Goal: Task Accomplishment & Management: Use online tool/utility

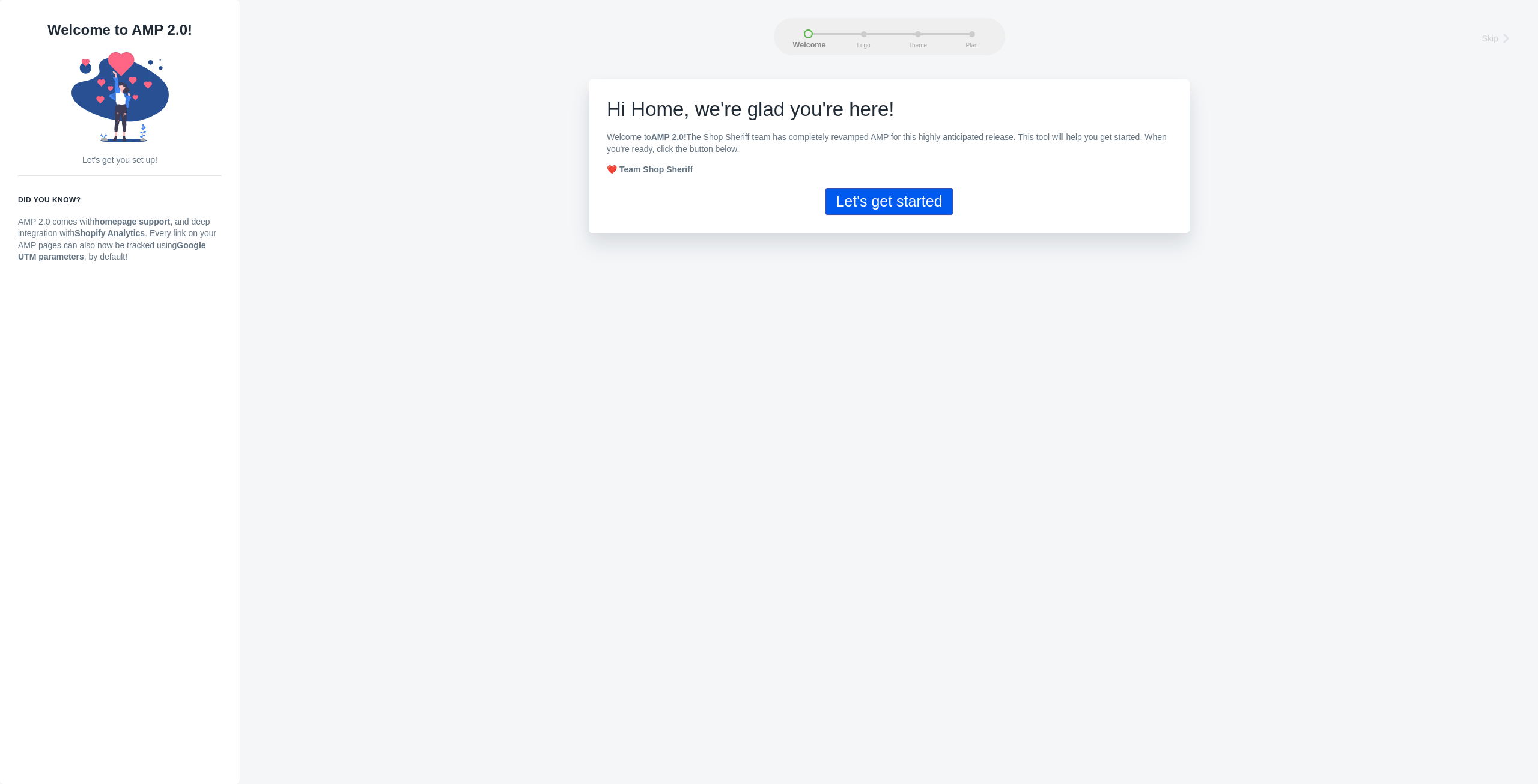
click at [909, 197] on button "Let's get started" at bounding box center [889, 201] width 127 height 27
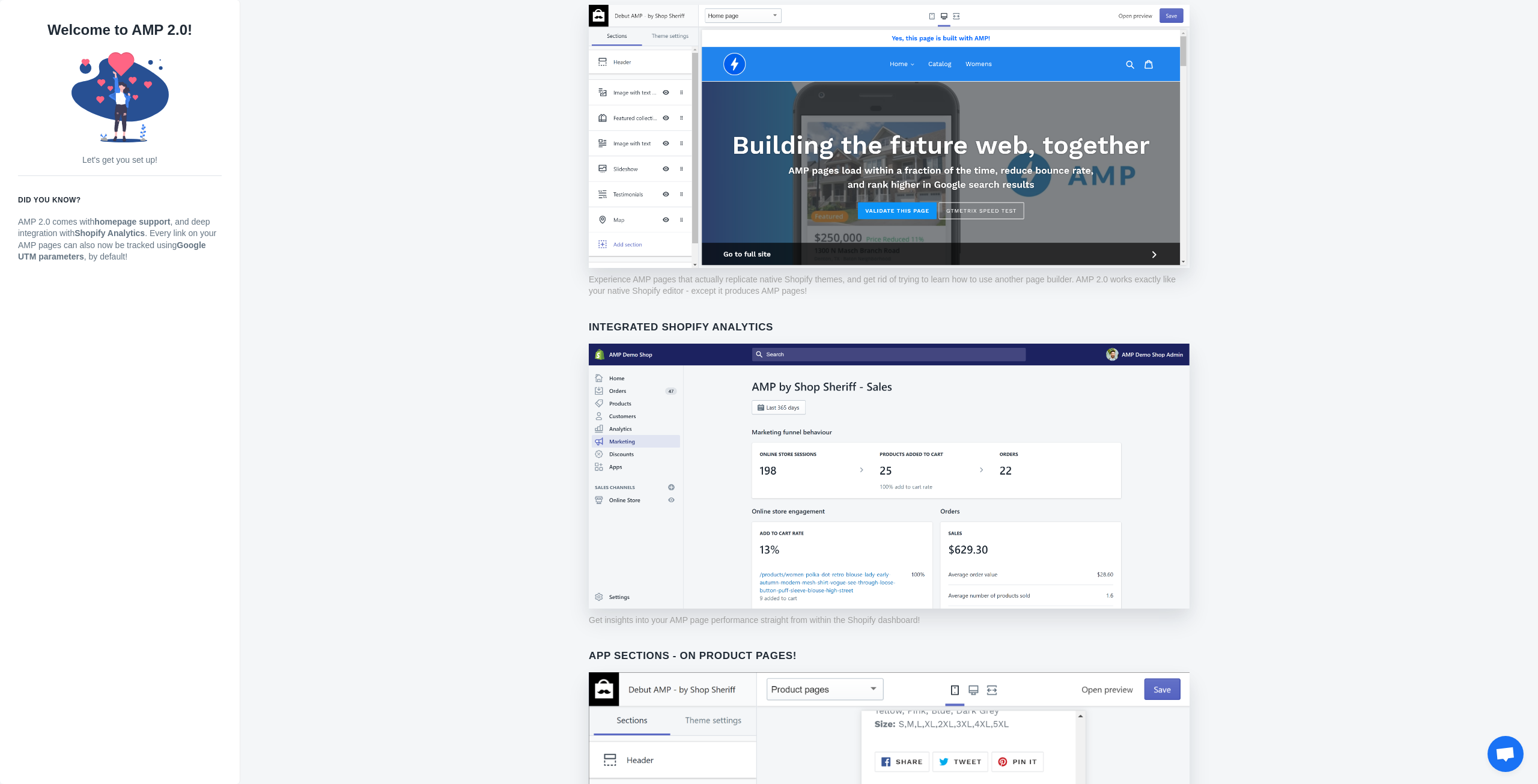
scroll to position [618, 0]
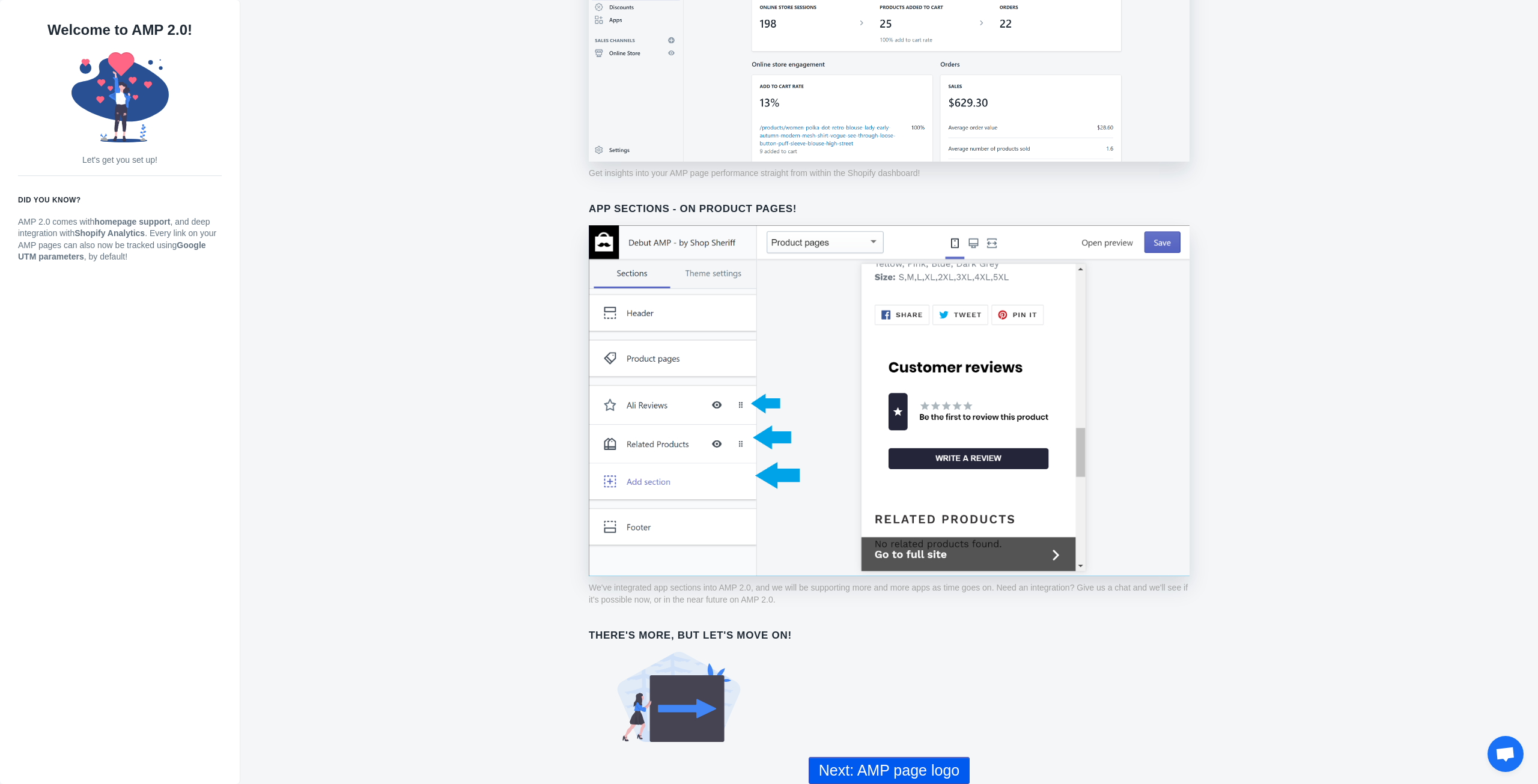
click at [875, 766] on button "Next: AMP page logo" at bounding box center [888, 770] width 161 height 27
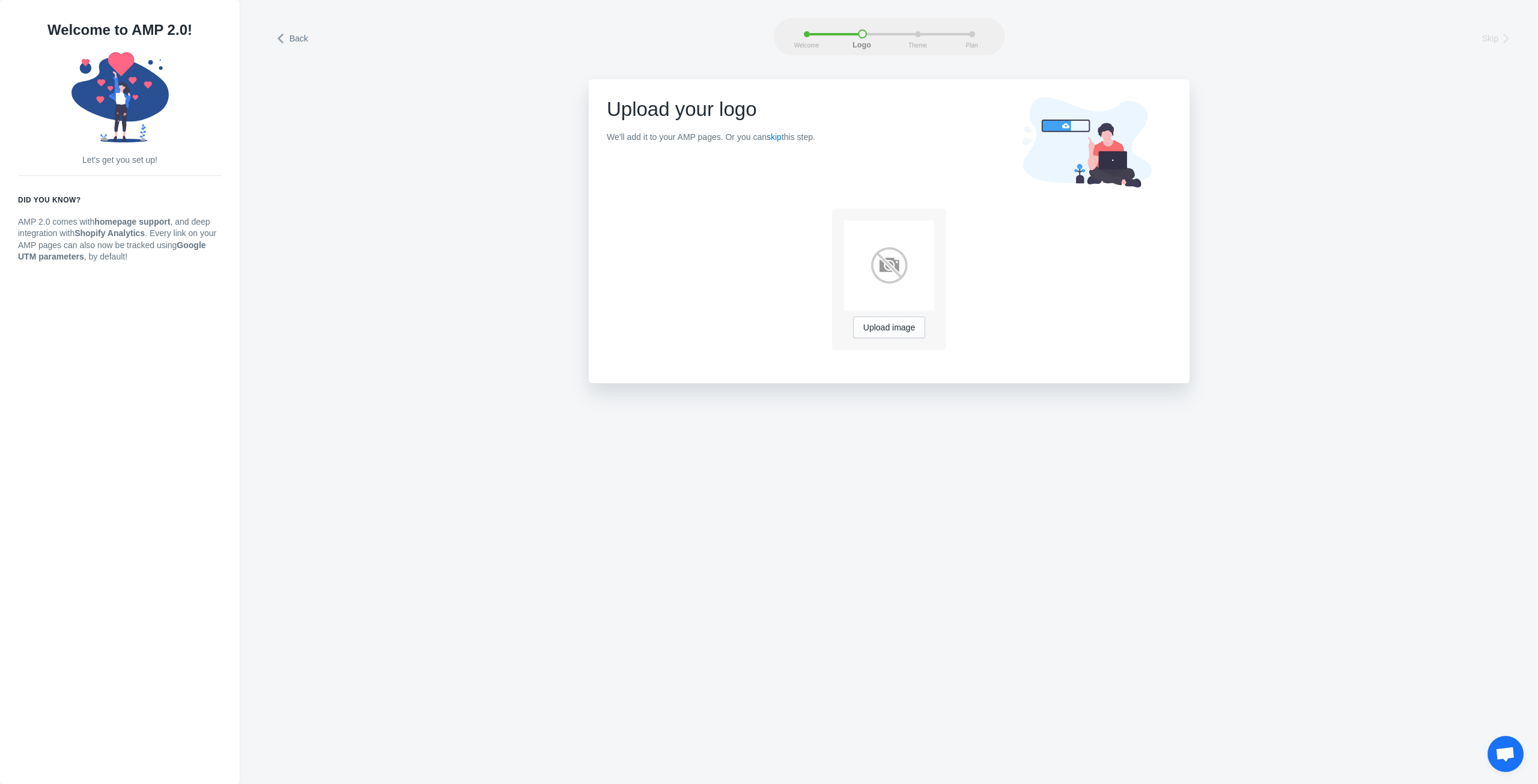
click at [898, 248] on img at bounding box center [889, 266] width 90 height 90
click at [889, 335] on button "Upload image" at bounding box center [888, 327] width 72 height 21
click at [953, 244] on div "Upload image" at bounding box center [888, 279] width 565 height 148
click at [773, 135] on link "skip" at bounding box center [774, 137] width 15 height 10
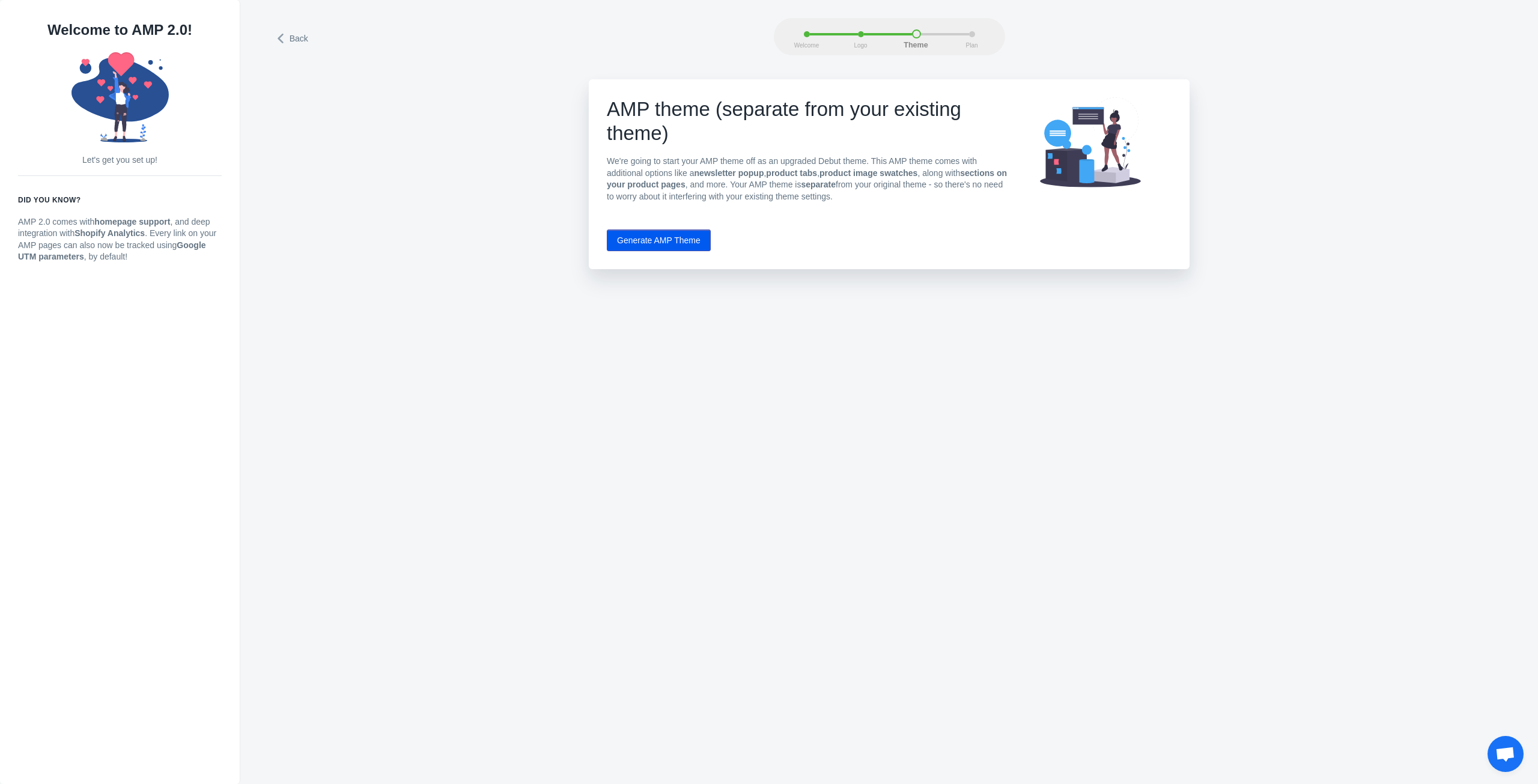
click at [647, 240] on button "Generate AMP Theme" at bounding box center [658, 240] width 104 height 21
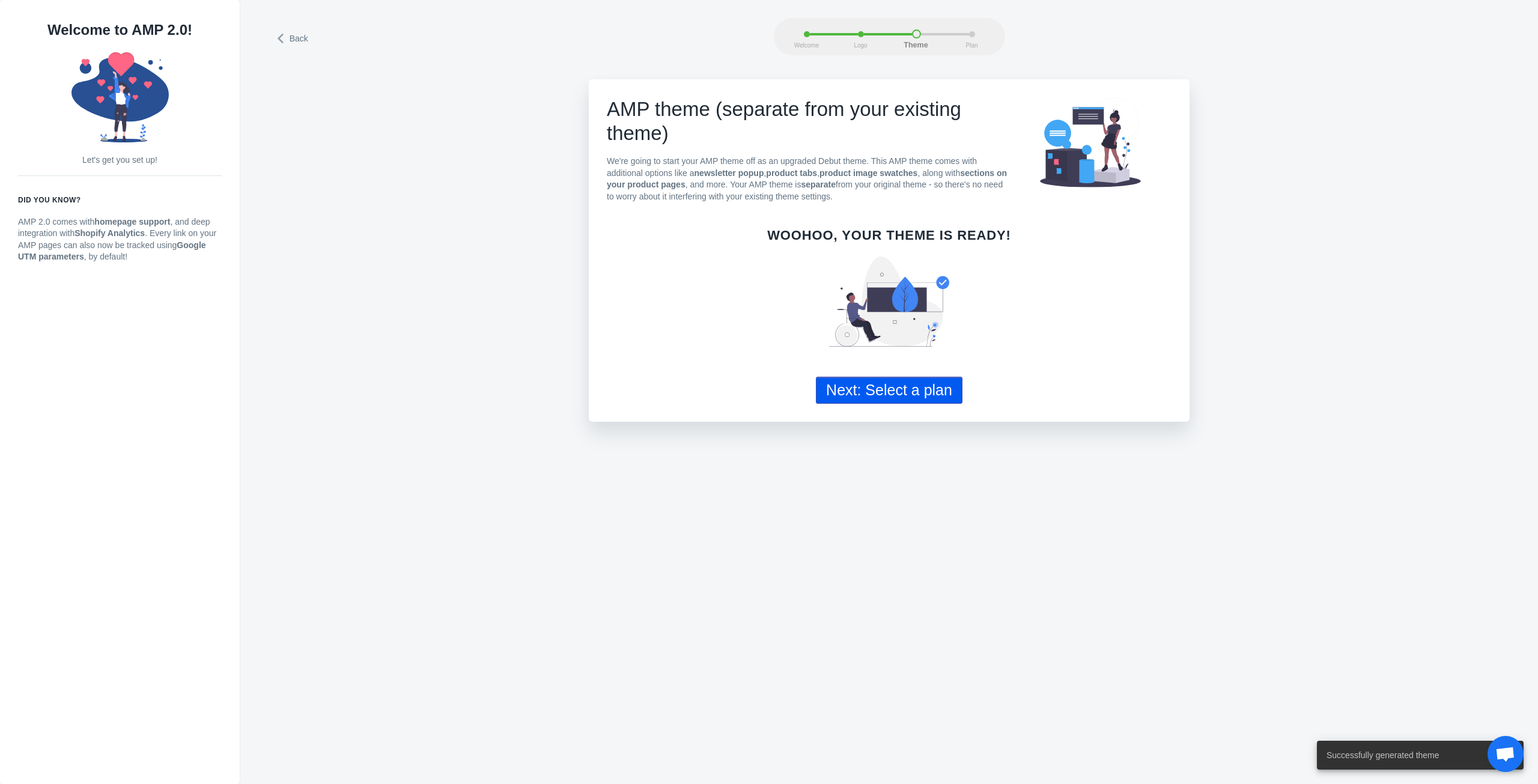
click at [910, 405] on div "AMP theme (separate from your existing theme) We're going to start your AMP the…" at bounding box center [889, 250] width 601 height 342
click at [911, 393] on button "Next: Select a plan" at bounding box center [889, 390] width 146 height 27
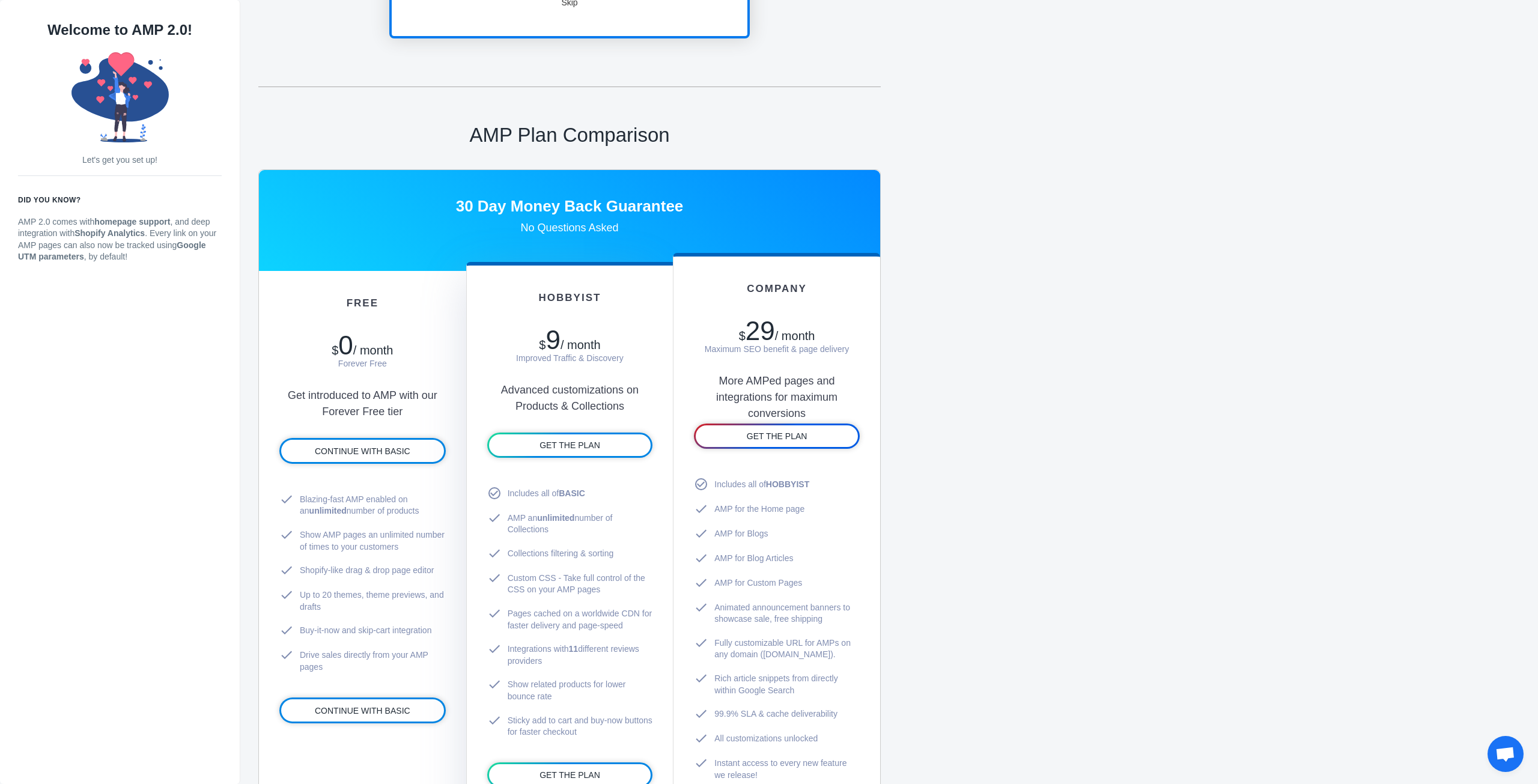
scroll to position [480, 0]
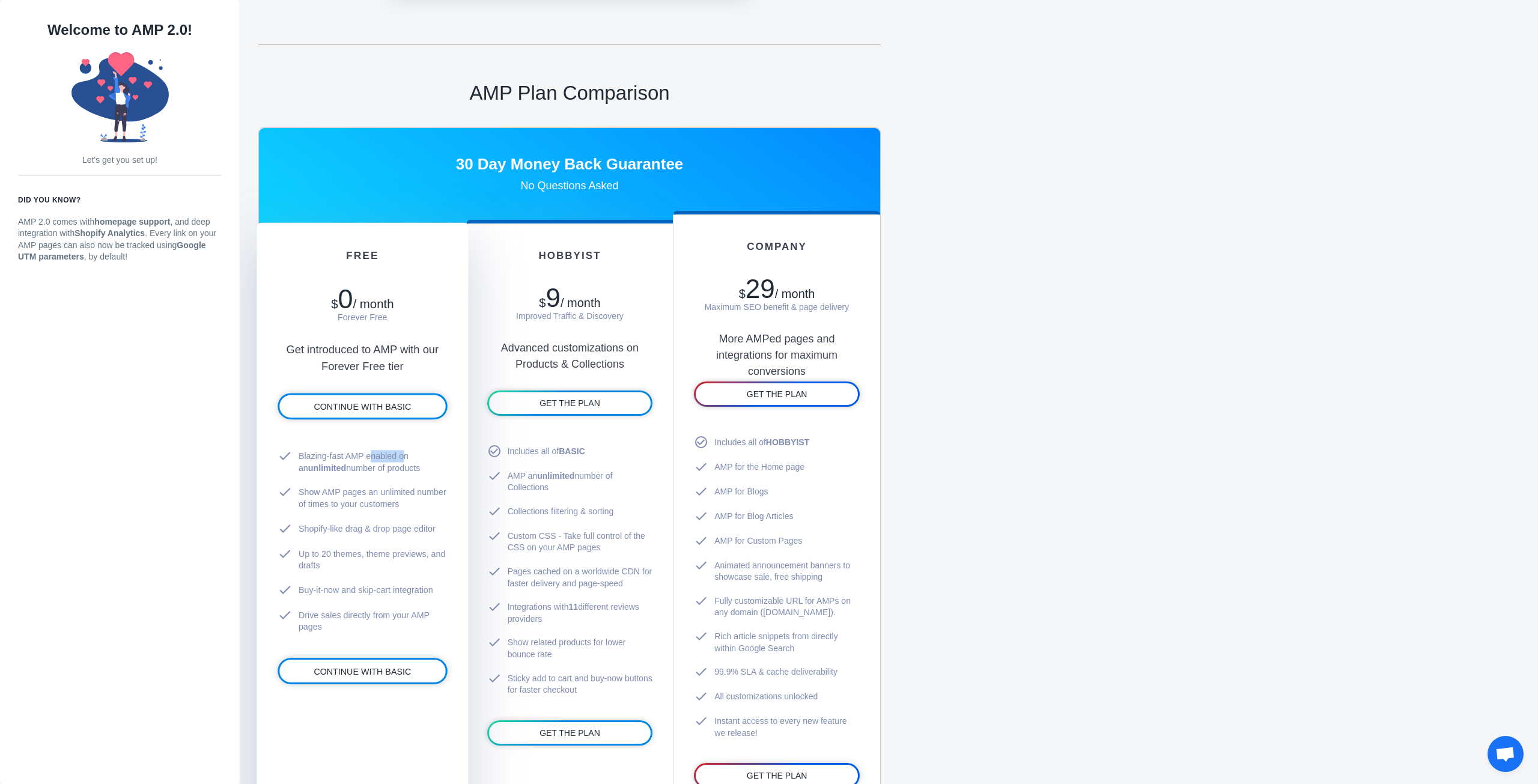
drag, startPoint x: 379, startPoint y: 457, endPoint x: 386, endPoint y: 468, distance: 13.0
click at [400, 459] on span "Blazing-fast AMP enabled on an unlimited number of products" at bounding box center [372, 462] width 148 height 24
drag, startPoint x: 354, startPoint y: 475, endPoint x: 383, endPoint y: 472, distance: 29.2
click at [357, 475] on li "check Blazing-fast AMP enabled on an unlimited number of products" at bounding box center [362, 461] width 169 height 36
click at [422, 469] on span "Blazing-fast AMP enabled on an unlimited number of products" at bounding box center [372, 462] width 148 height 24
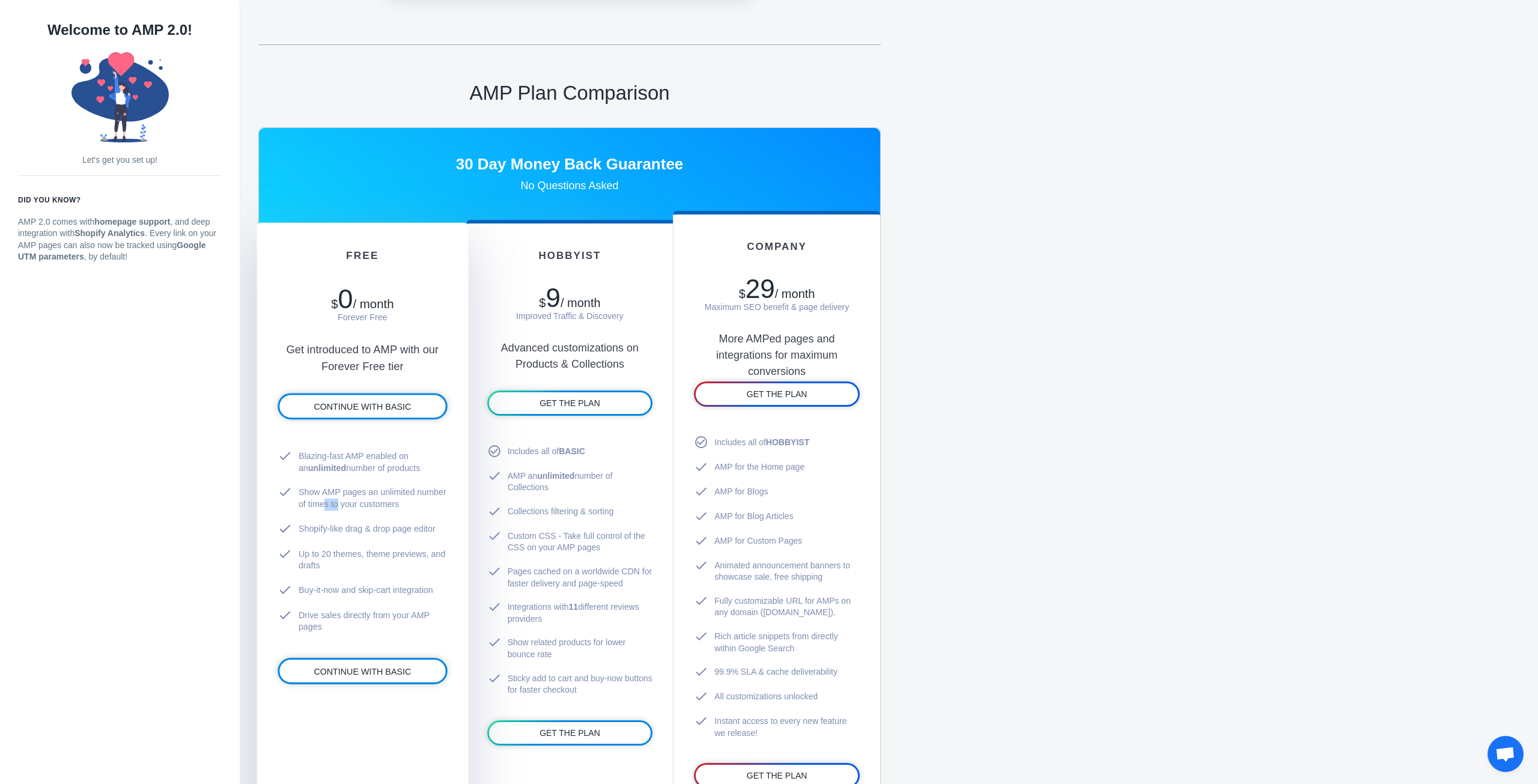
drag, startPoint x: 335, startPoint y: 496, endPoint x: 380, endPoint y: 496, distance: 45.0
click at [346, 494] on li "check Show AMP pages an unlimited number of times to your customers" at bounding box center [362, 497] width 169 height 36
click at [326, 504] on li "check Show AMP pages an unlimited number of times to your customers" at bounding box center [362, 497] width 169 height 36
click at [410, 504] on li "check Show AMP pages an unlimited number of times to your customers" at bounding box center [362, 497] width 169 height 36
drag, startPoint x: 327, startPoint y: 525, endPoint x: 380, endPoint y: 528, distance: 53.1
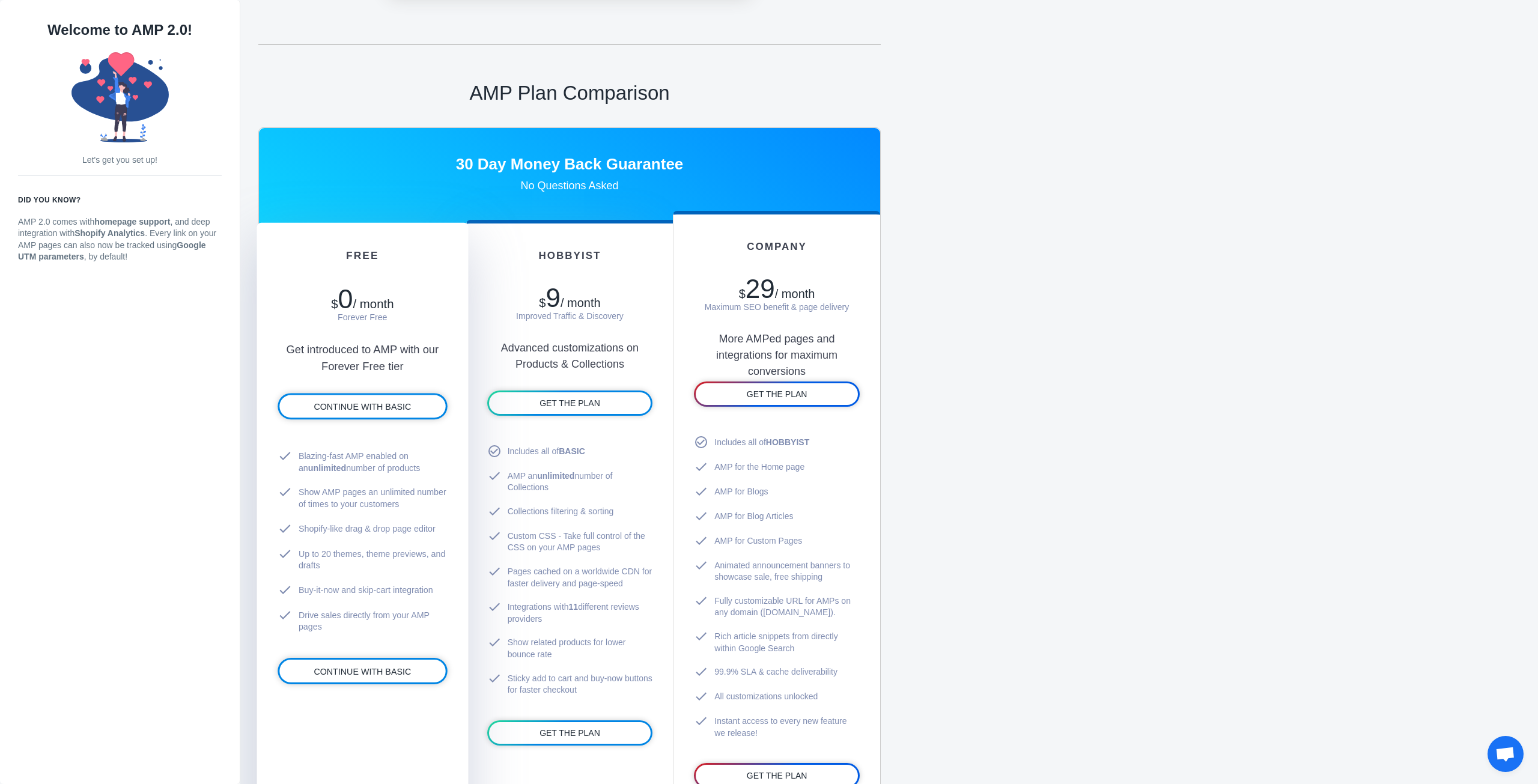
click at [328, 526] on li "check Shopify-like drag & drop page editor" at bounding box center [362, 529] width 169 height 25
drag, startPoint x: 427, startPoint y: 527, endPoint x: 412, endPoint y: 533, distance: 16.2
click at [436, 525] on li "check Shopify-like drag & drop page editor" at bounding box center [362, 529] width 169 height 25
drag, startPoint x: 330, startPoint y: 548, endPoint x: 383, endPoint y: 550, distance: 53.0
click at [330, 550] on li "check Up to 20 themes, theme previews, and drafts" at bounding box center [362, 558] width 169 height 36
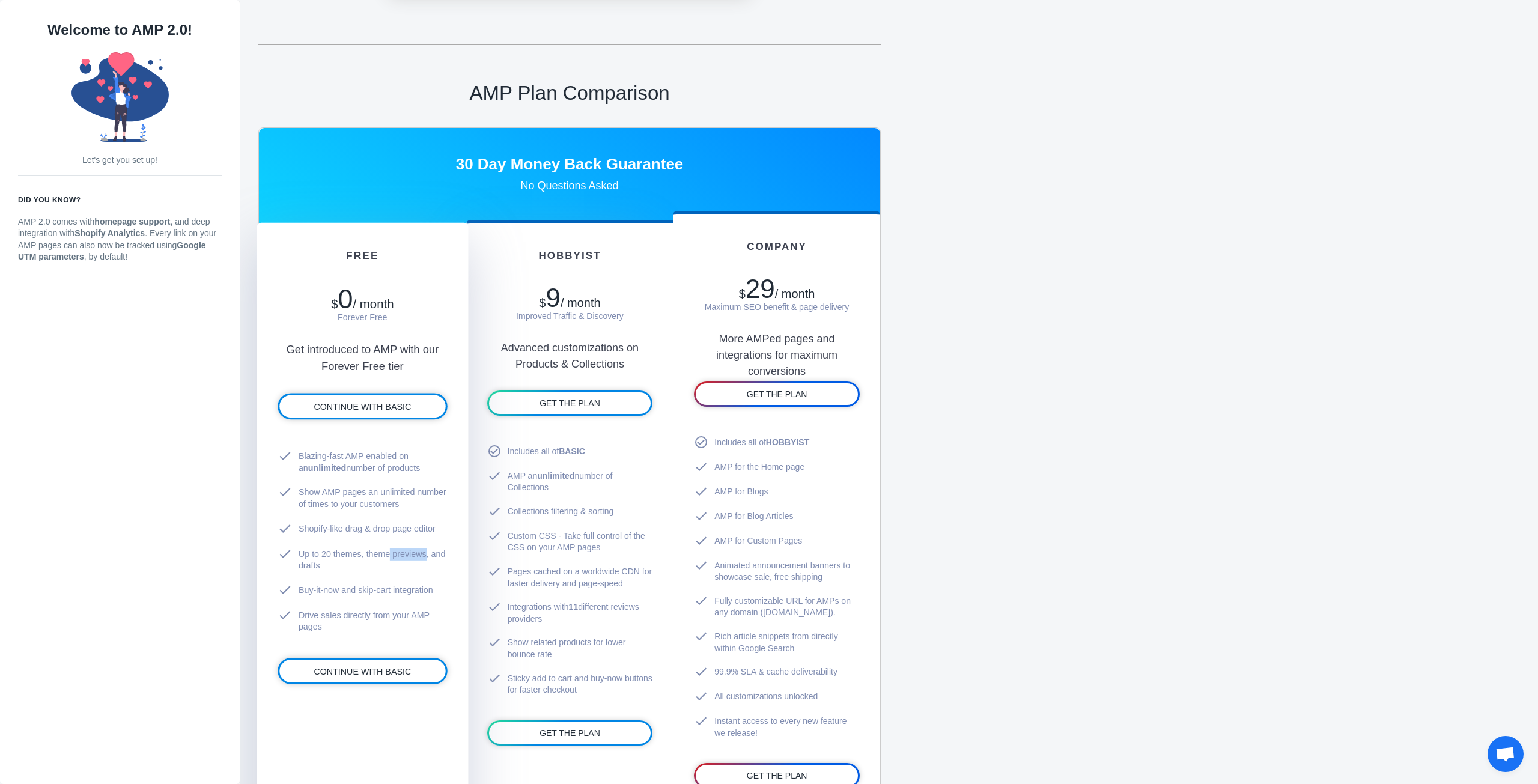
drag, startPoint x: 393, startPoint y: 549, endPoint x: 421, endPoint y: 548, distance: 28.0
click at [420, 548] on li "check Up to 20 themes, theme previews, and drafts" at bounding box center [362, 558] width 169 height 36
drag, startPoint x: 357, startPoint y: 552, endPoint x: 389, endPoint y: 557, distance: 32.4
click at [374, 555] on li "check Up to 20 themes, theme previews, and drafts" at bounding box center [362, 558] width 169 height 36
drag, startPoint x: 328, startPoint y: 584, endPoint x: 379, endPoint y: 593, distance: 51.8
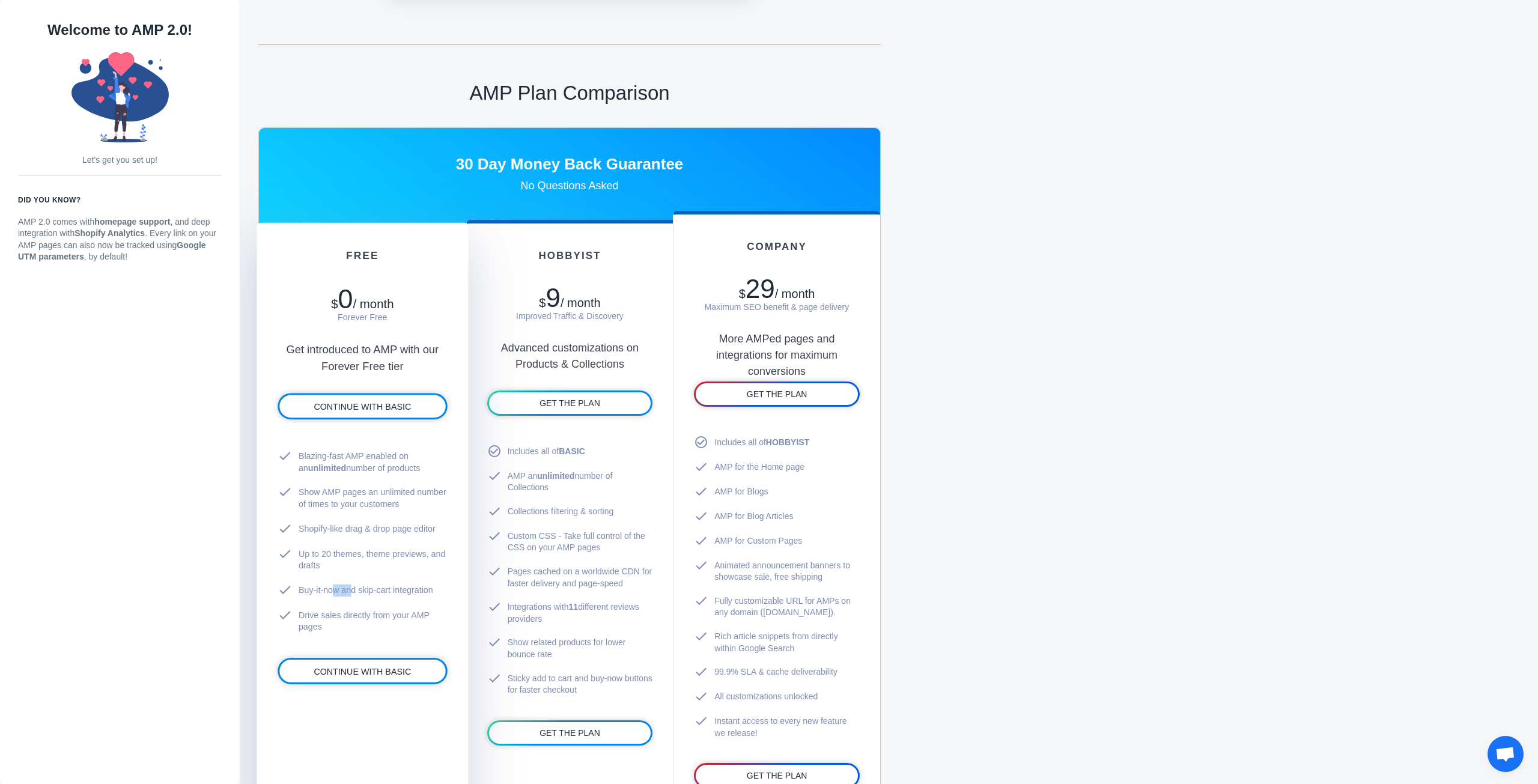
click at [357, 588] on li "check Buy-it-now and skip-cart integration" at bounding box center [362, 590] width 169 height 25
drag, startPoint x: 410, startPoint y: 595, endPoint x: 411, endPoint y: 605, distance: 10.0
click at [441, 594] on li "check Buy-it-now and skip-cart integration" at bounding box center [362, 590] width 169 height 25
click at [331, 617] on li "check Drive sales directly from your AMP pages" at bounding box center [362, 620] width 169 height 36
drag, startPoint x: 388, startPoint y: 615, endPoint x: 389, endPoint y: 645, distance: 30.0
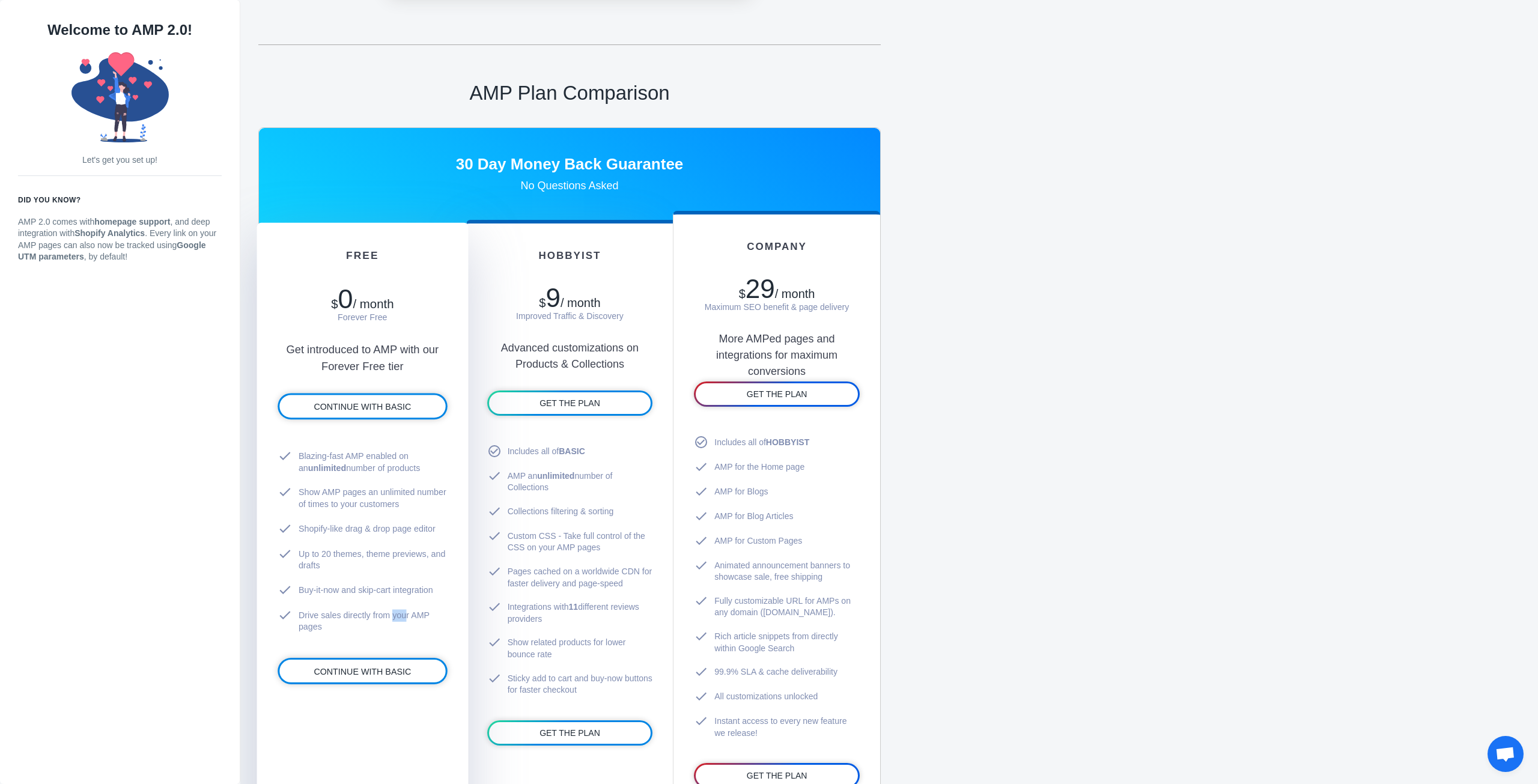
click at [410, 614] on li "check Drive sales directly from your AMP pages" at bounding box center [362, 620] width 169 height 36
click at [371, 675] on link "CONTINUE WITH BASIC" at bounding box center [362, 670] width 166 height 23
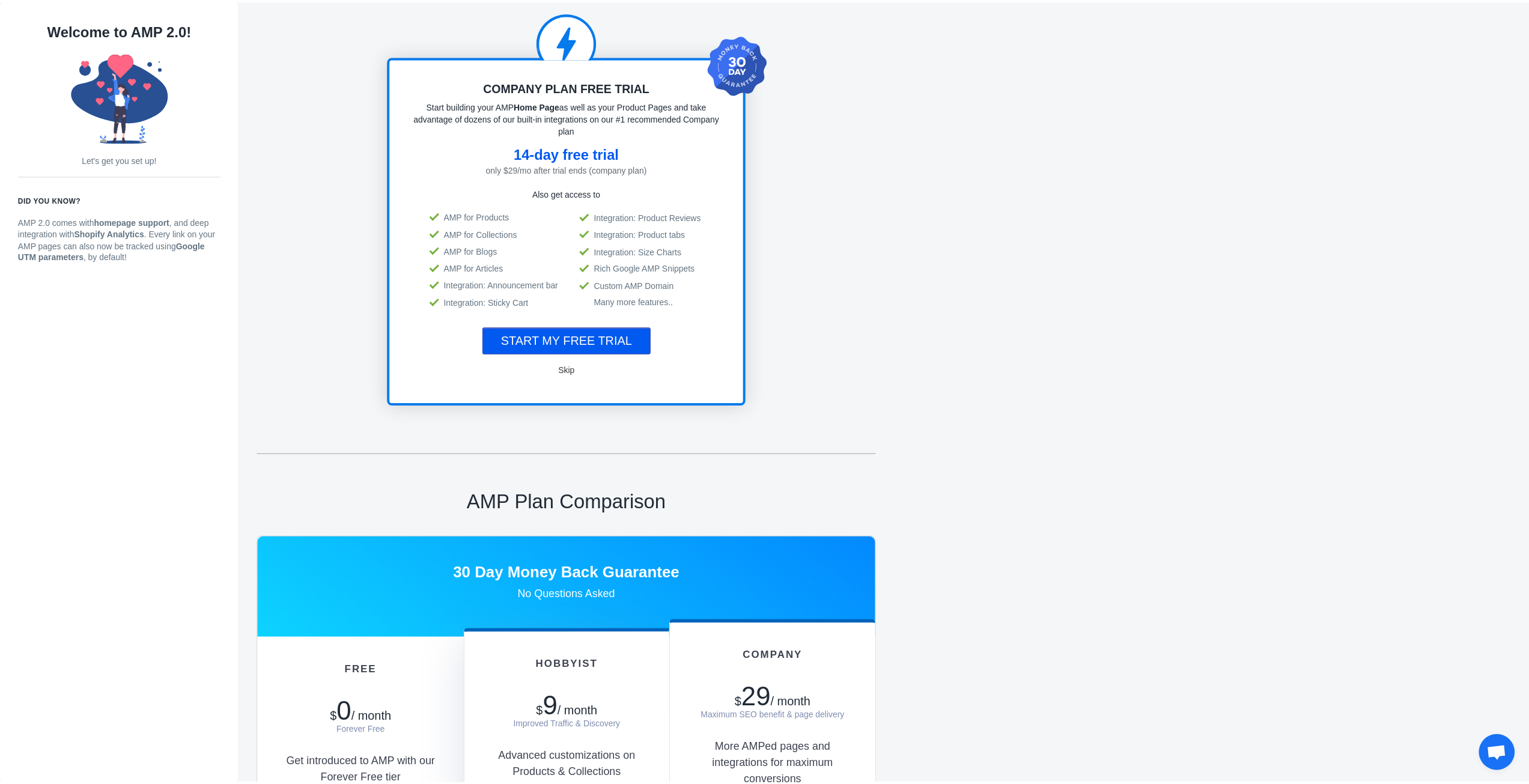
scroll to position [1, 0]
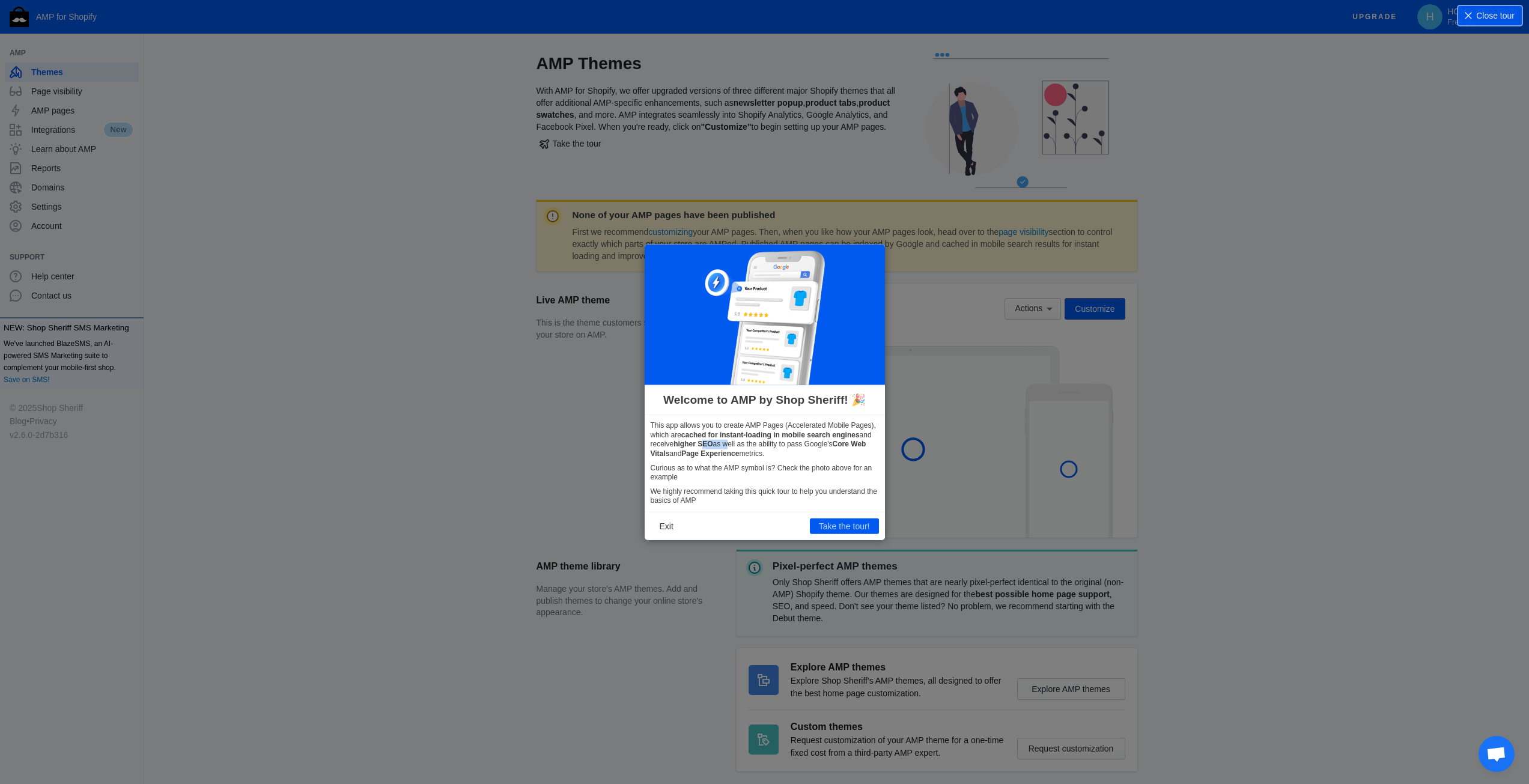
click at [732, 442] on p "This app allows you to create AMP Pages (Accelerated Mobile Pages), which are c…" at bounding box center [764, 440] width 228 height 38
click at [836, 443] on p "This app allows you to create AMP Pages (Accelerated Mobile Pages), which are c…" at bounding box center [764, 440] width 228 height 38
click at [843, 532] on button "Take the tour!" at bounding box center [844, 526] width 69 height 15
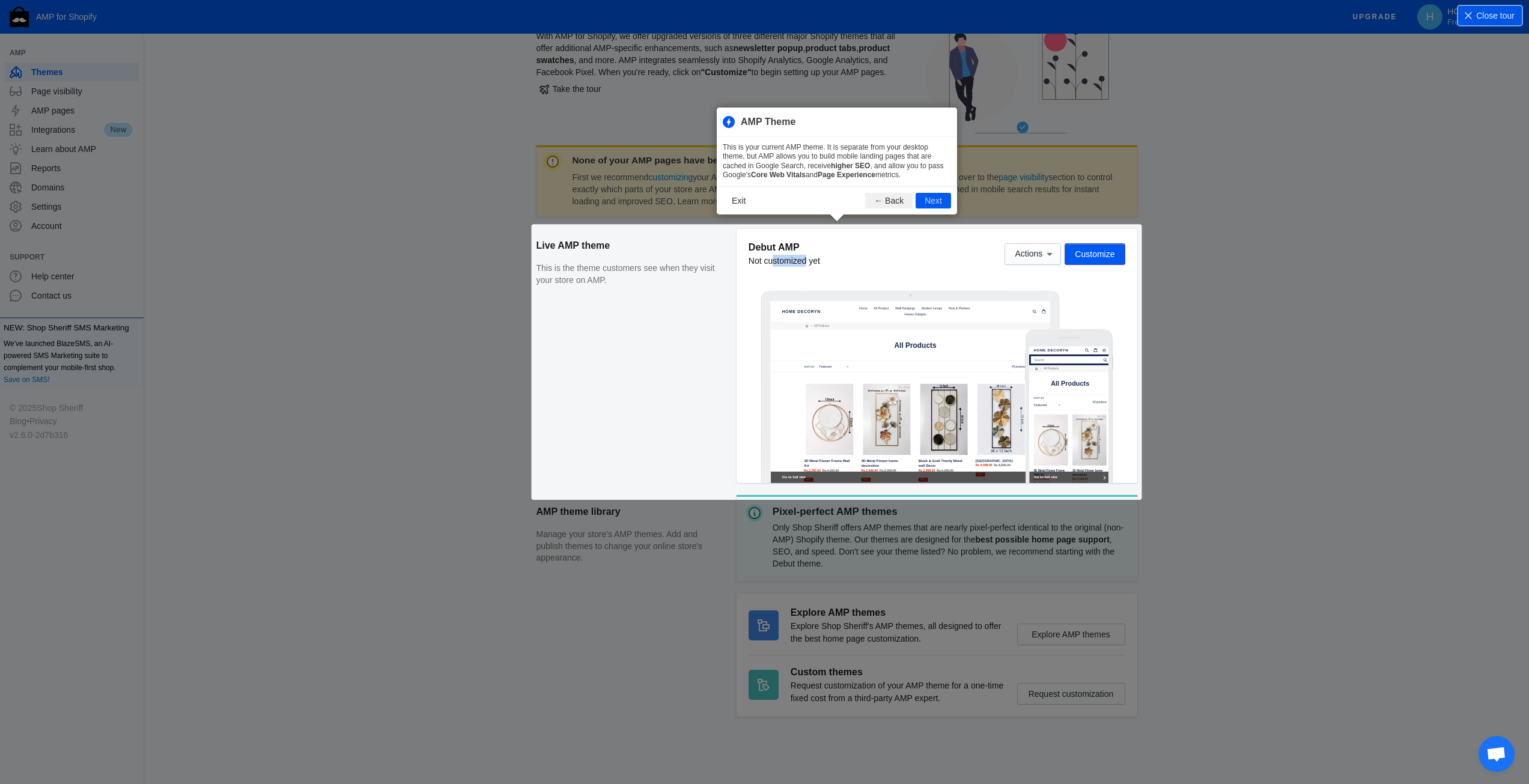
drag, startPoint x: 771, startPoint y: 260, endPoint x: 851, endPoint y: 272, distance: 80.9
click at [816, 266] on div "None of your AMP pages have been published First we recommend customizing your …" at bounding box center [836, 437] width 600 height 583
drag, startPoint x: 956, startPoint y: 267, endPoint x: 1083, endPoint y: 266, distance: 127.0
click at [966, 267] on div "None of your AMP pages have been published First we recommend customizing your …" at bounding box center [836, 437] width 600 height 583
click at [1049, 256] on div "None of your AMP pages have been published First we recommend customizing your …" at bounding box center [836, 437] width 600 height 583
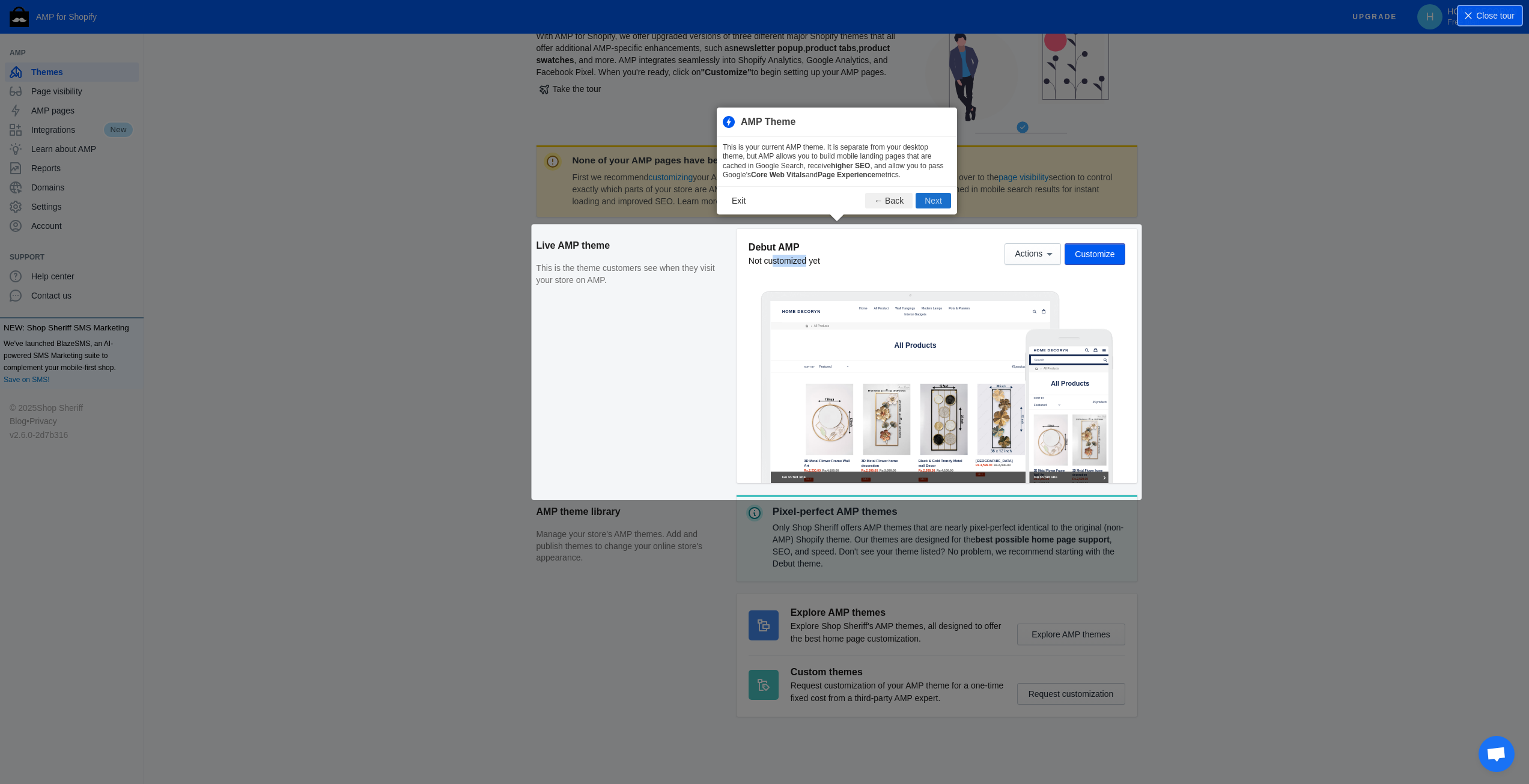
click at [923, 203] on button "Next" at bounding box center [932, 200] width 36 height 15
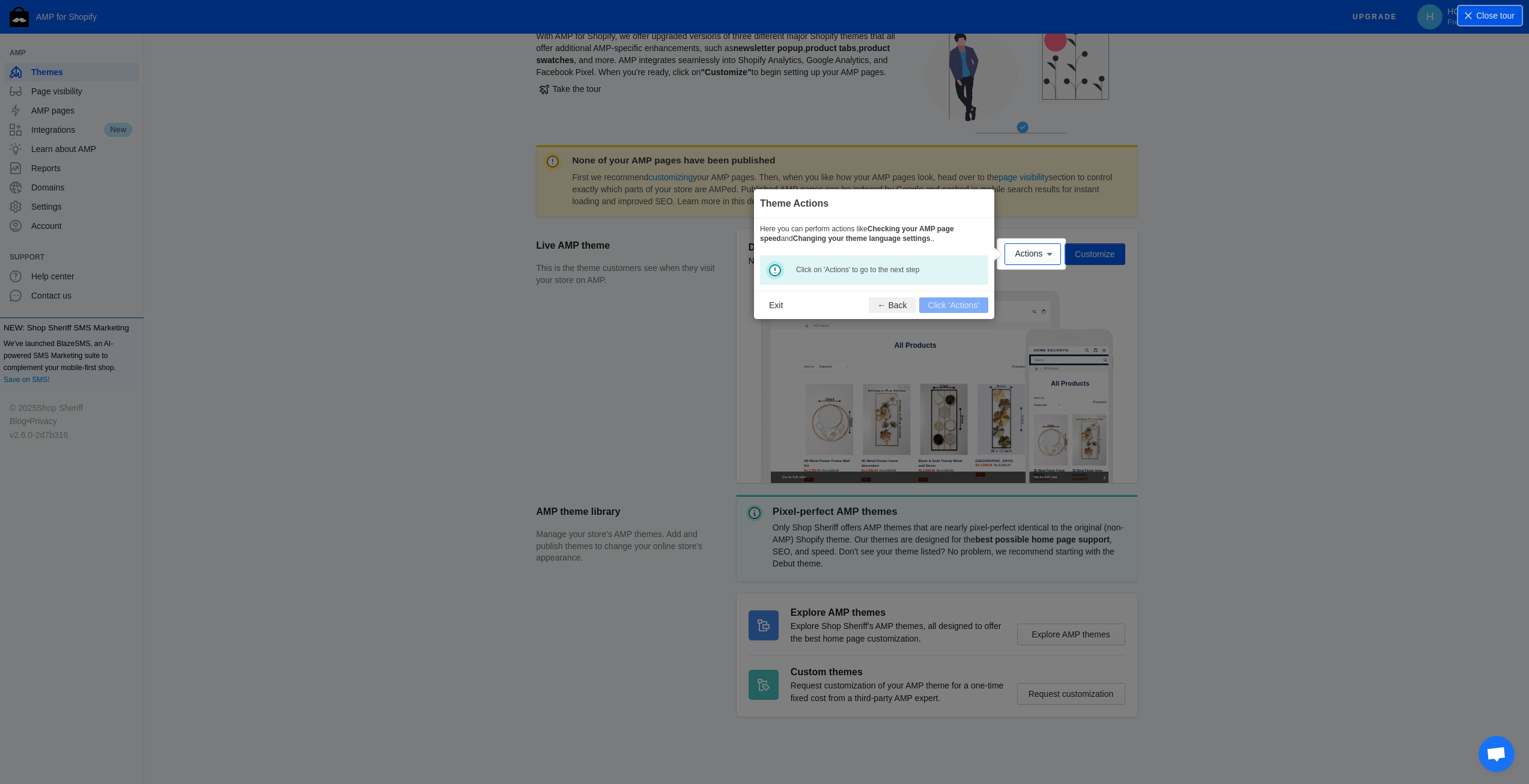
click at [950, 309] on footer "Exit ← Back Click 'Actions'" at bounding box center [874, 304] width 241 height 28
click at [1029, 252] on span "Actions" at bounding box center [1028, 254] width 28 height 10
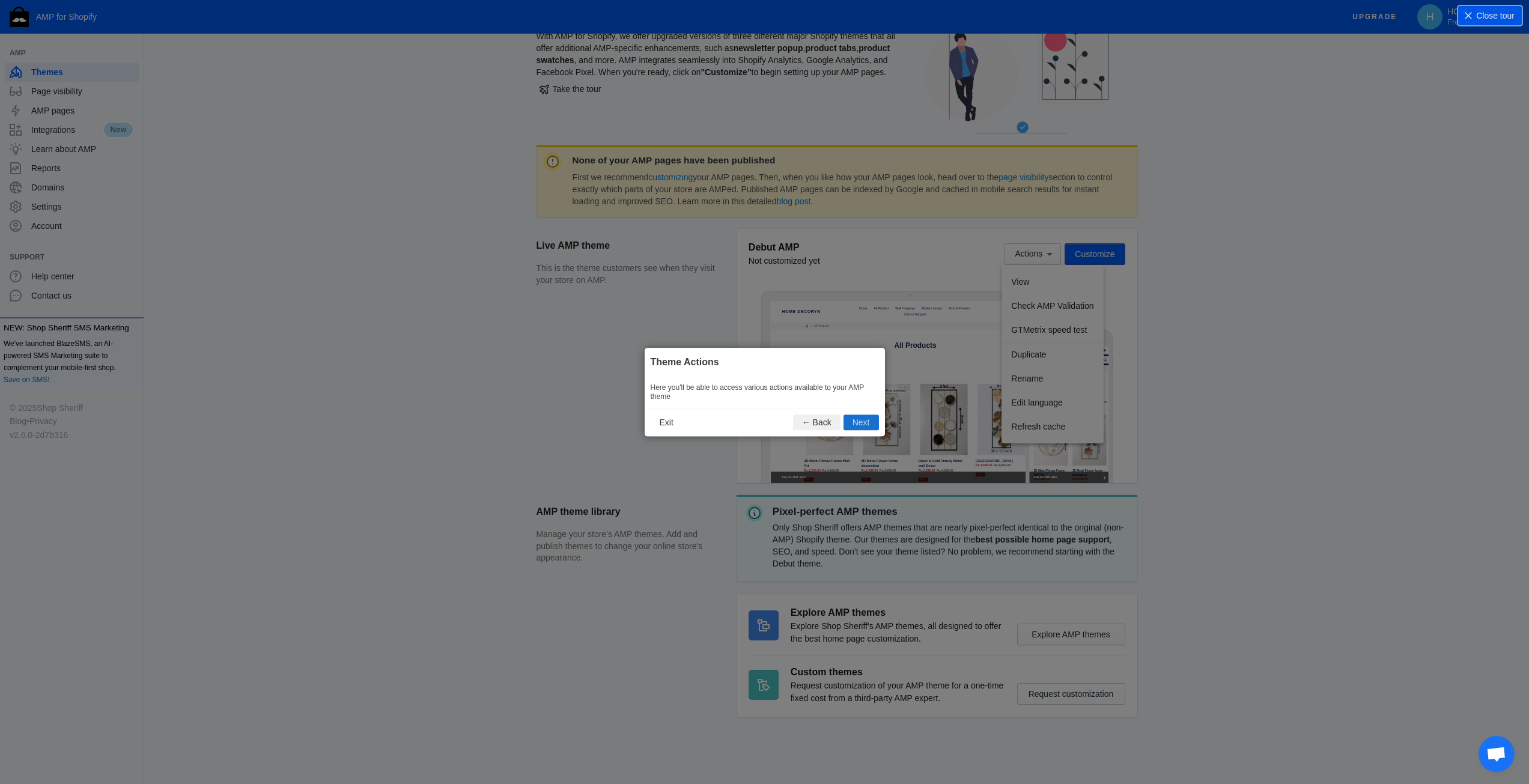
click at [861, 423] on button "Next" at bounding box center [860, 422] width 36 height 15
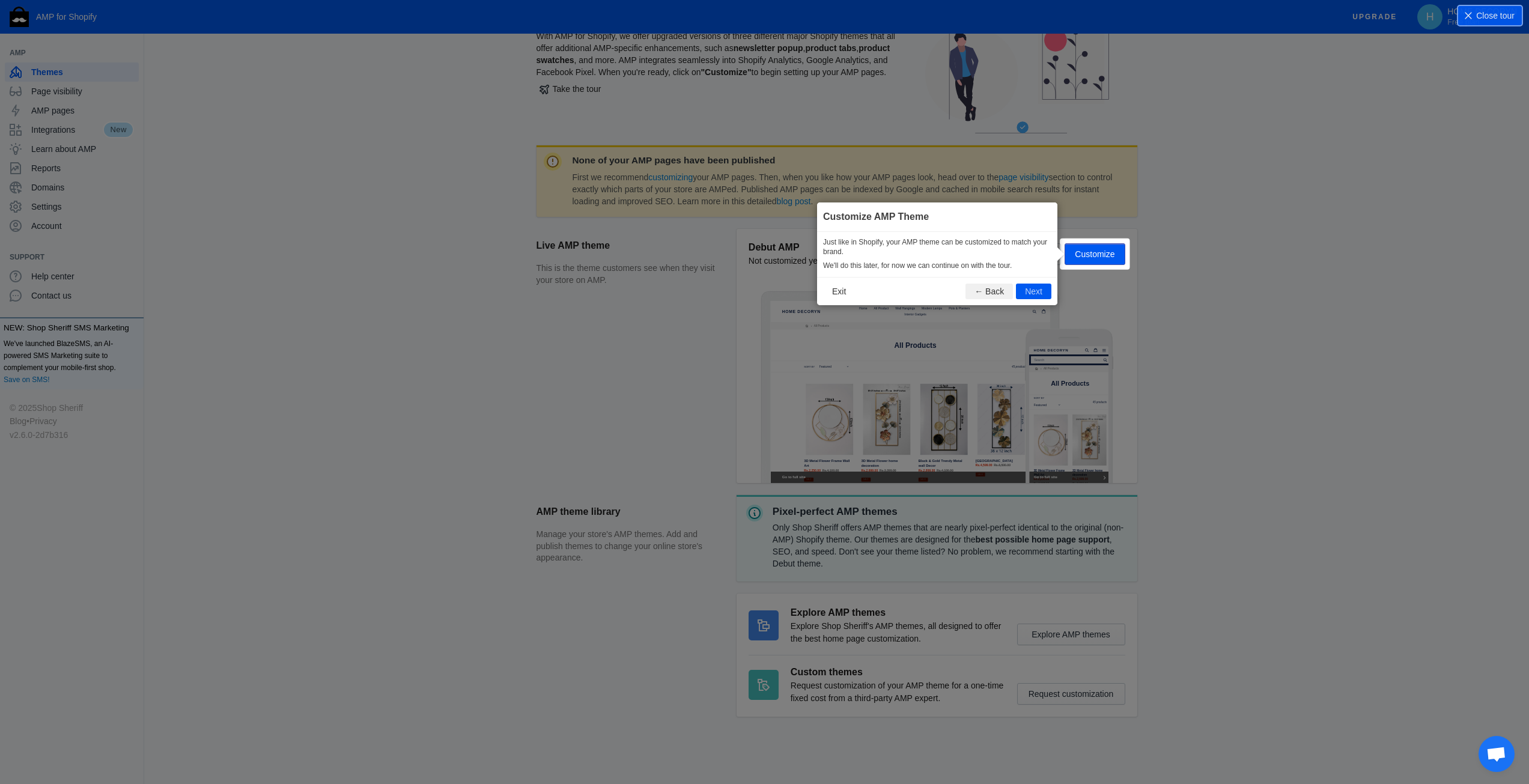
drag, startPoint x: 853, startPoint y: 242, endPoint x: 889, endPoint y: 242, distance: 36.0
click at [885, 242] on p "Just like in Shopify, your AMP theme can be customized to match your brand." at bounding box center [936, 246] width 228 height 18
drag, startPoint x: 956, startPoint y: 242, endPoint x: 962, endPoint y: 242, distance: 6.0
click at [962, 242] on p "Just like in Shopify, your AMP theme can be customized to match your brand." at bounding box center [936, 246] width 228 height 18
click at [1038, 239] on p "Just like in Shopify, your AMP theme can be customized to match your brand." at bounding box center [936, 246] width 228 height 18
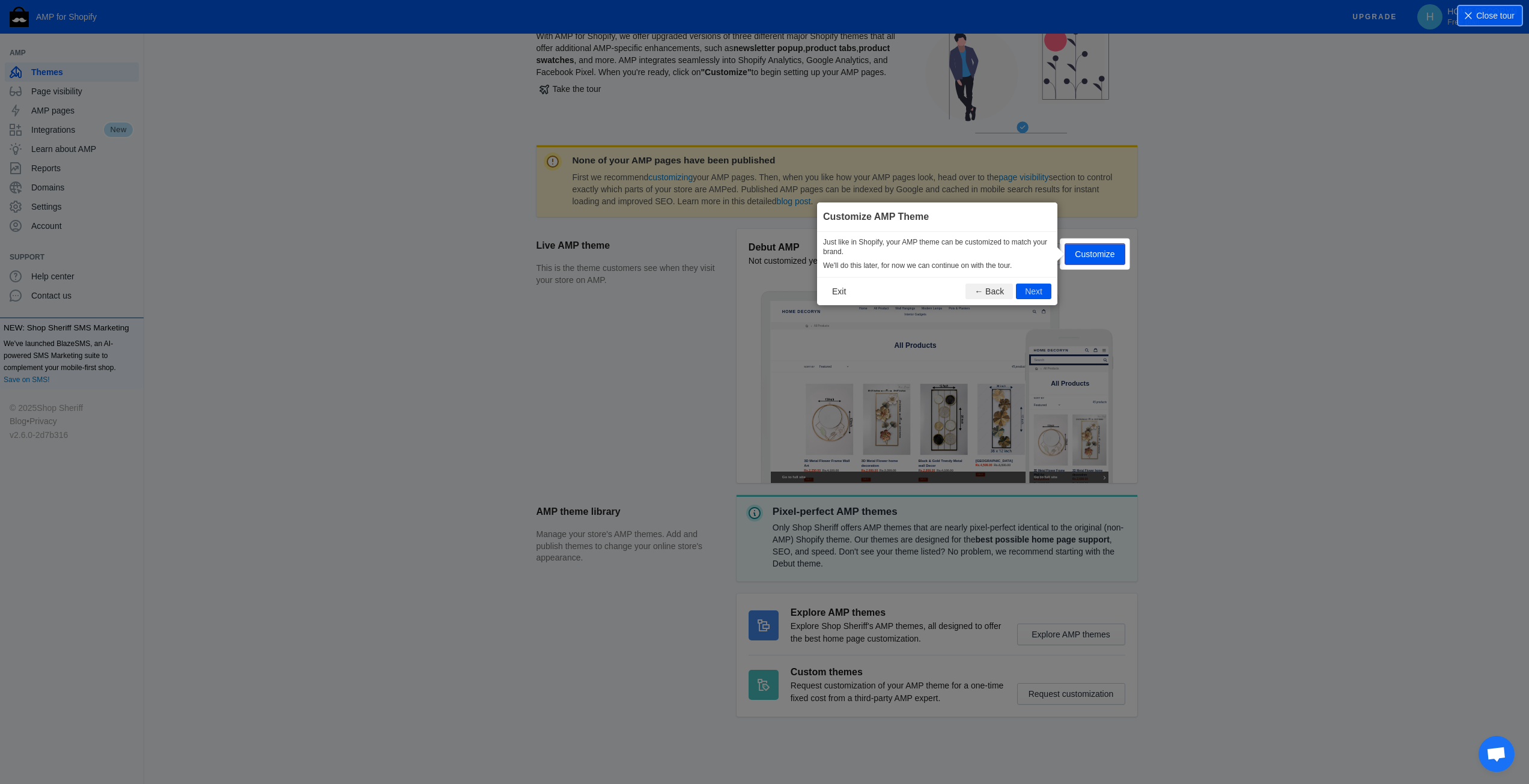
click at [851, 258] on div "Just like in Shopify, your AMP theme can be customized to match your brand. We'…" at bounding box center [937, 254] width 241 height 45
drag, startPoint x: 883, startPoint y: 267, endPoint x: 959, endPoint y: 267, distance: 76.0
click at [891, 267] on p "We'll do this later, for now we can continue on with the tour." at bounding box center [936, 266] width 228 height 10
click at [1019, 292] on button "Next" at bounding box center [1032, 291] width 36 height 15
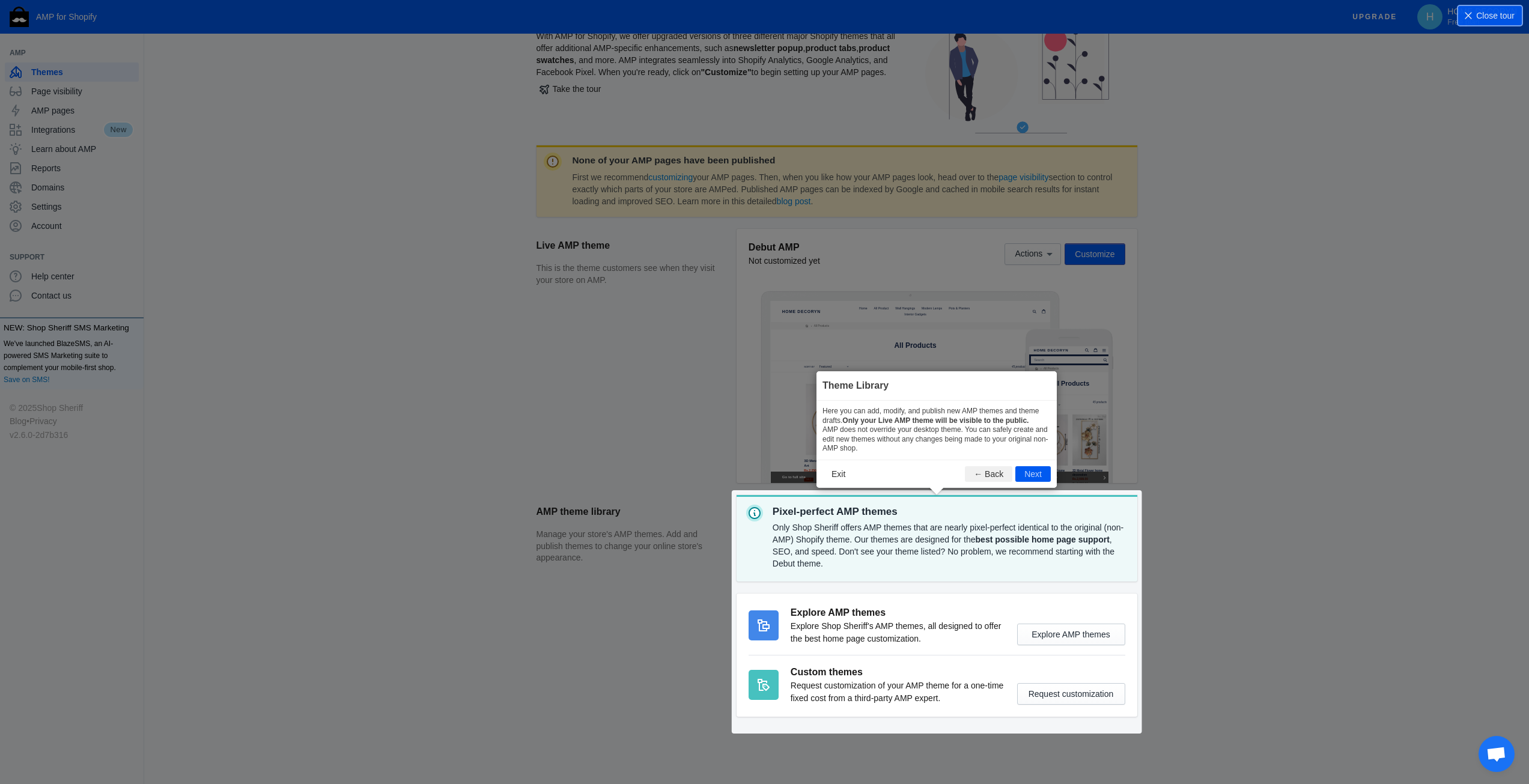
drag, startPoint x: 797, startPoint y: 528, endPoint x: 818, endPoint y: 528, distance: 21.0
click at [815, 528] on section "AMP theme library Manage your store's AMP themes. Add and publish themes to cha…" at bounding box center [836, 611] width 600 height 234
drag, startPoint x: 864, startPoint y: 530, endPoint x: 898, endPoint y: 529, distance: 34.0
click at [889, 530] on section "AMP theme library Manage your store's AMP themes. Add and publish themes to cha…" at bounding box center [836, 611] width 600 height 234
click at [1034, 530] on section "AMP theme library Manage your store's AMP themes. Add and publish themes to cha…" at bounding box center [836, 611] width 600 height 234
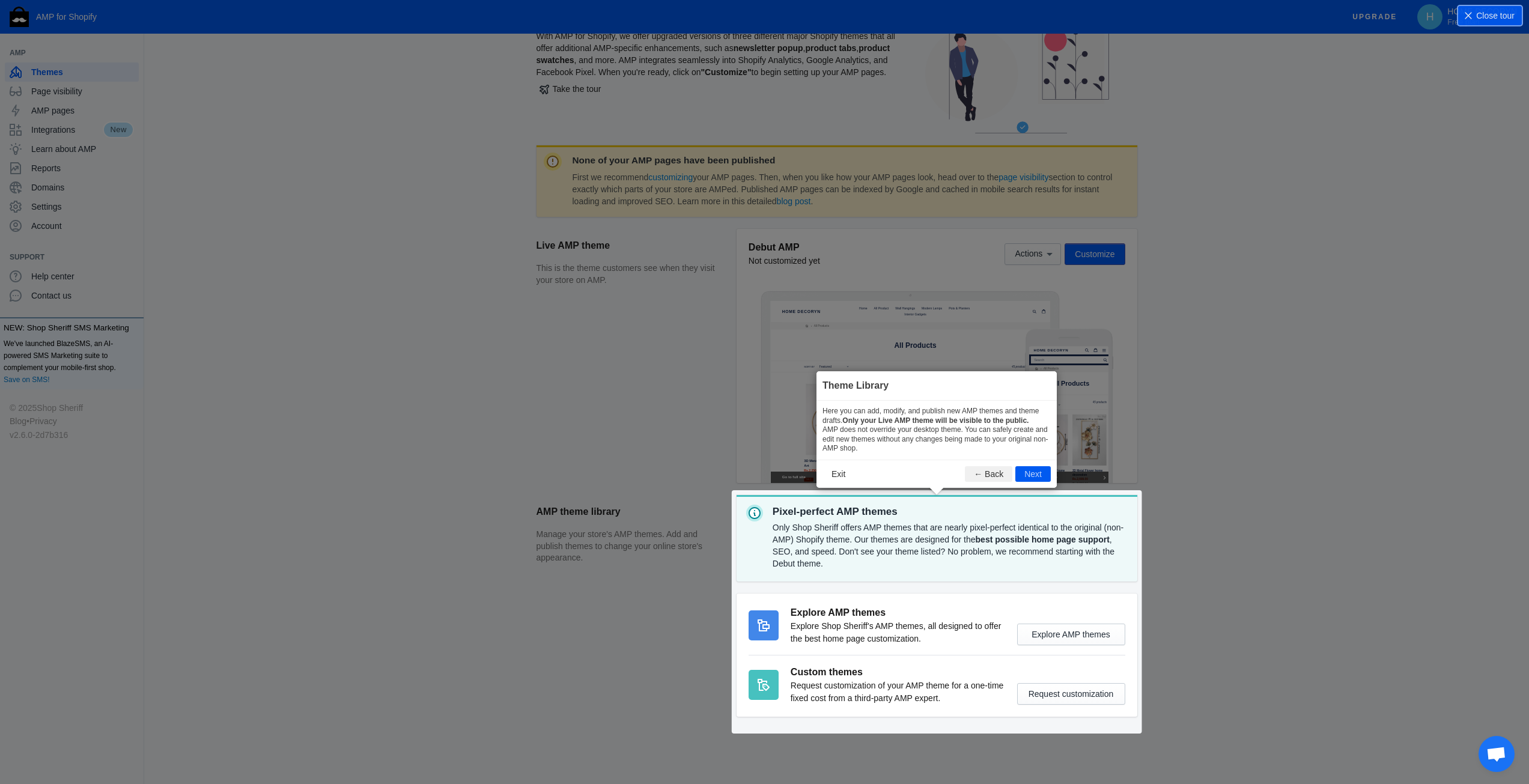
click at [1003, 555] on section "AMP theme library Manage your store's AMP themes. Add and publish themes to cha…" at bounding box center [836, 611] width 600 height 234
drag, startPoint x: 935, startPoint y: 553, endPoint x: 990, endPoint y: 547, distance: 55.3
click at [944, 553] on section "AMP theme library Manage your store's AMP themes. Add and publish themes to cha…" at bounding box center [836, 611] width 600 height 234
click at [1042, 544] on section "AMP theme library Manage your store's AMP themes. Add and publish themes to cha…" at bounding box center [836, 611] width 600 height 234
click at [1056, 627] on section "AMP theme library Manage your store's AMP themes. Add and publish themes to cha…" at bounding box center [836, 611] width 600 height 234
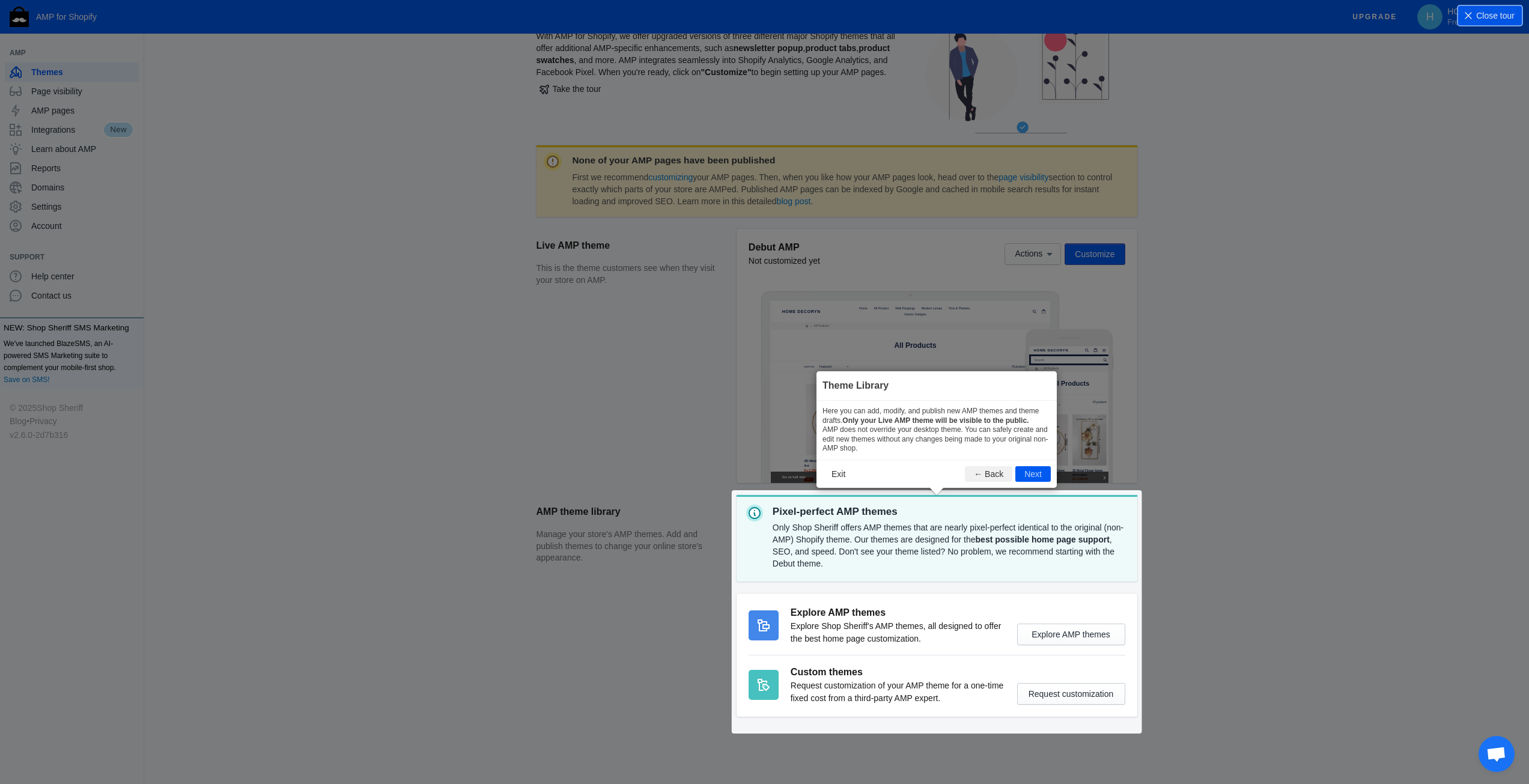
click at [1067, 631] on section "AMP theme library Manage your store's AMP themes. Add and publish themes to cha…" at bounding box center [836, 611] width 600 height 234
click at [1025, 479] on button "Next" at bounding box center [1032, 473] width 36 height 15
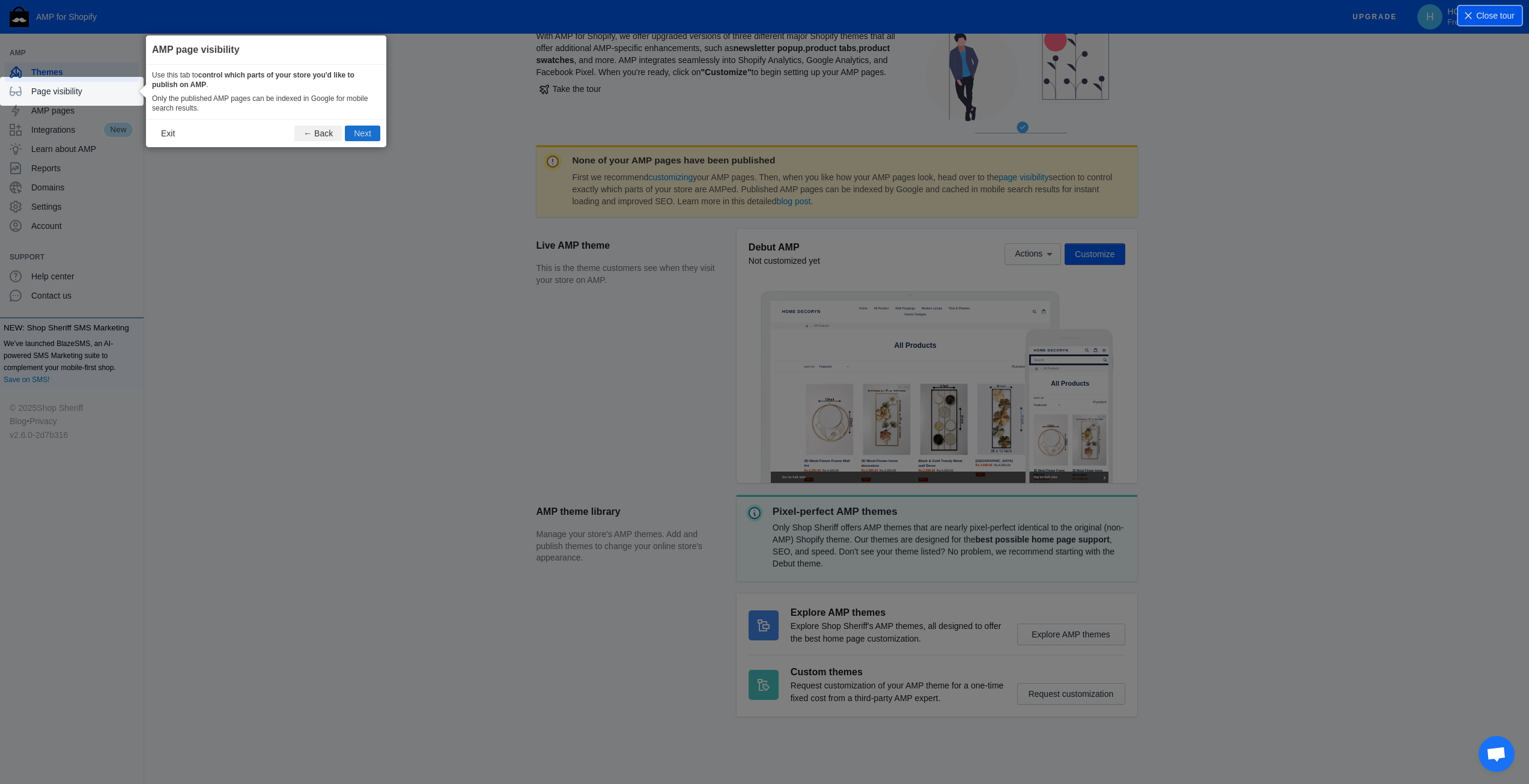
click at [364, 130] on button "Next" at bounding box center [362, 133] width 36 height 15
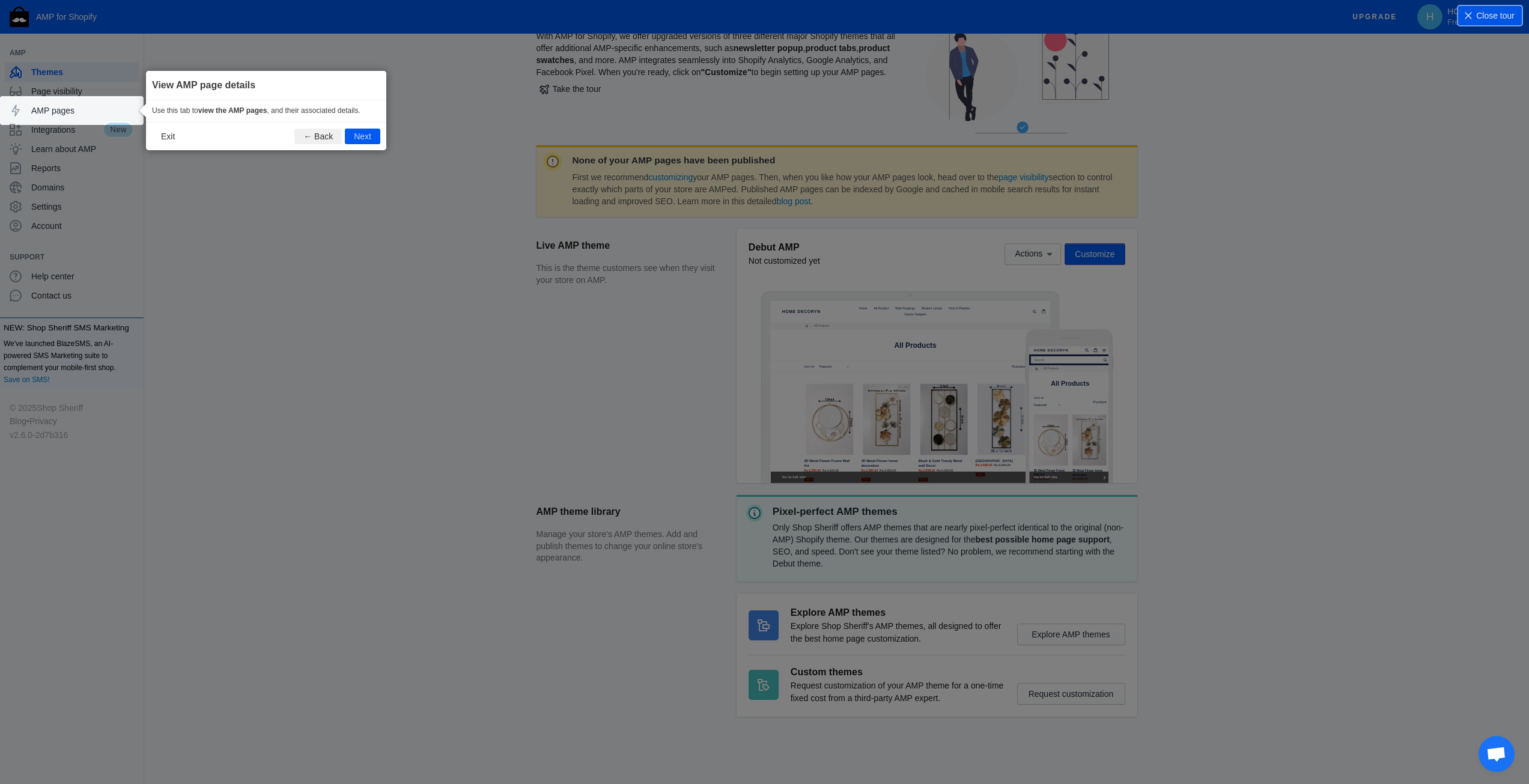
drag, startPoint x: 217, startPoint y: 111, endPoint x: 262, endPoint y: 111, distance: 45.0
click at [259, 111] on b "view the AMP pages" at bounding box center [233, 110] width 69 height 9
click at [328, 113] on p "Use this tab to view the AMP pages , and their associated details." at bounding box center [266, 111] width 228 height 10
click at [368, 135] on button "Next" at bounding box center [362, 137] width 36 height 15
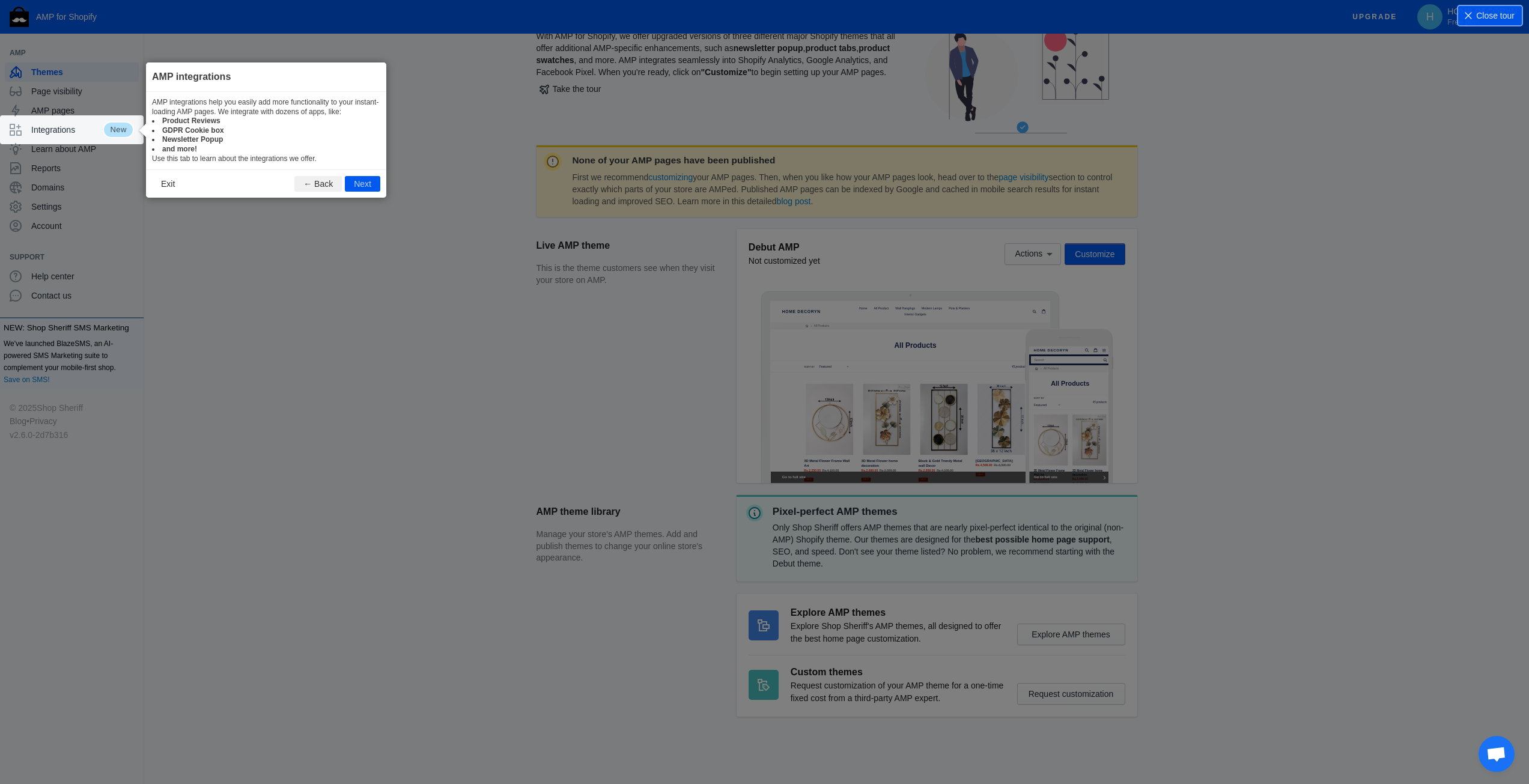
drag, startPoint x: 205, startPoint y: 118, endPoint x: 202, endPoint y: 131, distance: 13.3
click at [207, 118] on b "Product Reviews" at bounding box center [191, 120] width 59 height 9
drag, startPoint x: 202, startPoint y: 131, endPoint x: 215, endPoint y: 136, distance: 13.9
click at [219, 134] on b "GDPR Cookie box" at bounding box center [193, 130] width 62 height 9
click at [199, 139] on b "Newsletter Popup" at bounding box center [192, 139] width 61 height 9
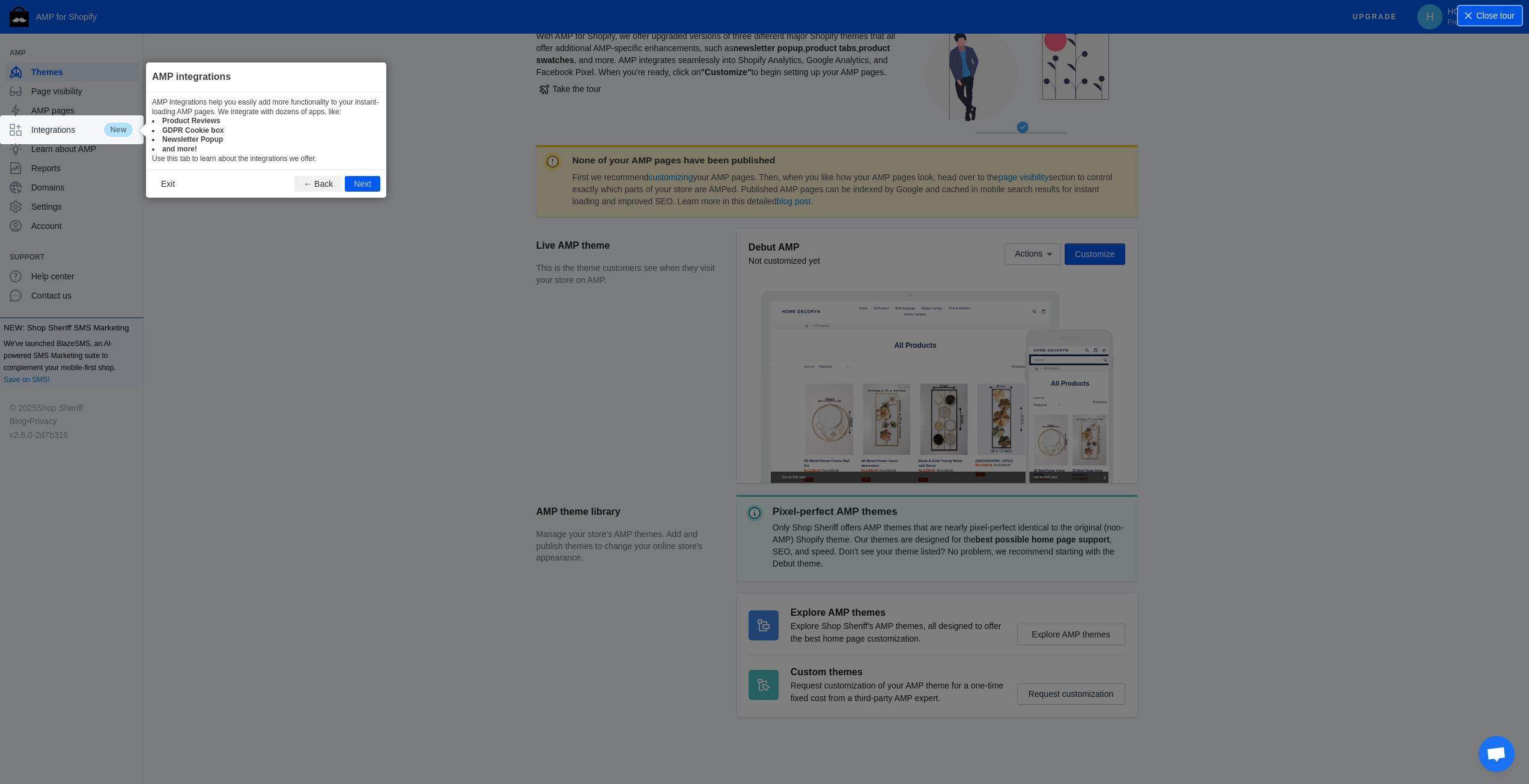
drag, startPoint x: 192, startPoint y: 150, endPoint x: 226, endPoint y: 162, distance: 36.1
click at [200, 153] on li "and more!" at bounding box center [266, 149] width 228 height 10
click at [359, 178] on button "Next" at bounding box center [362, 184] width 36 height 15
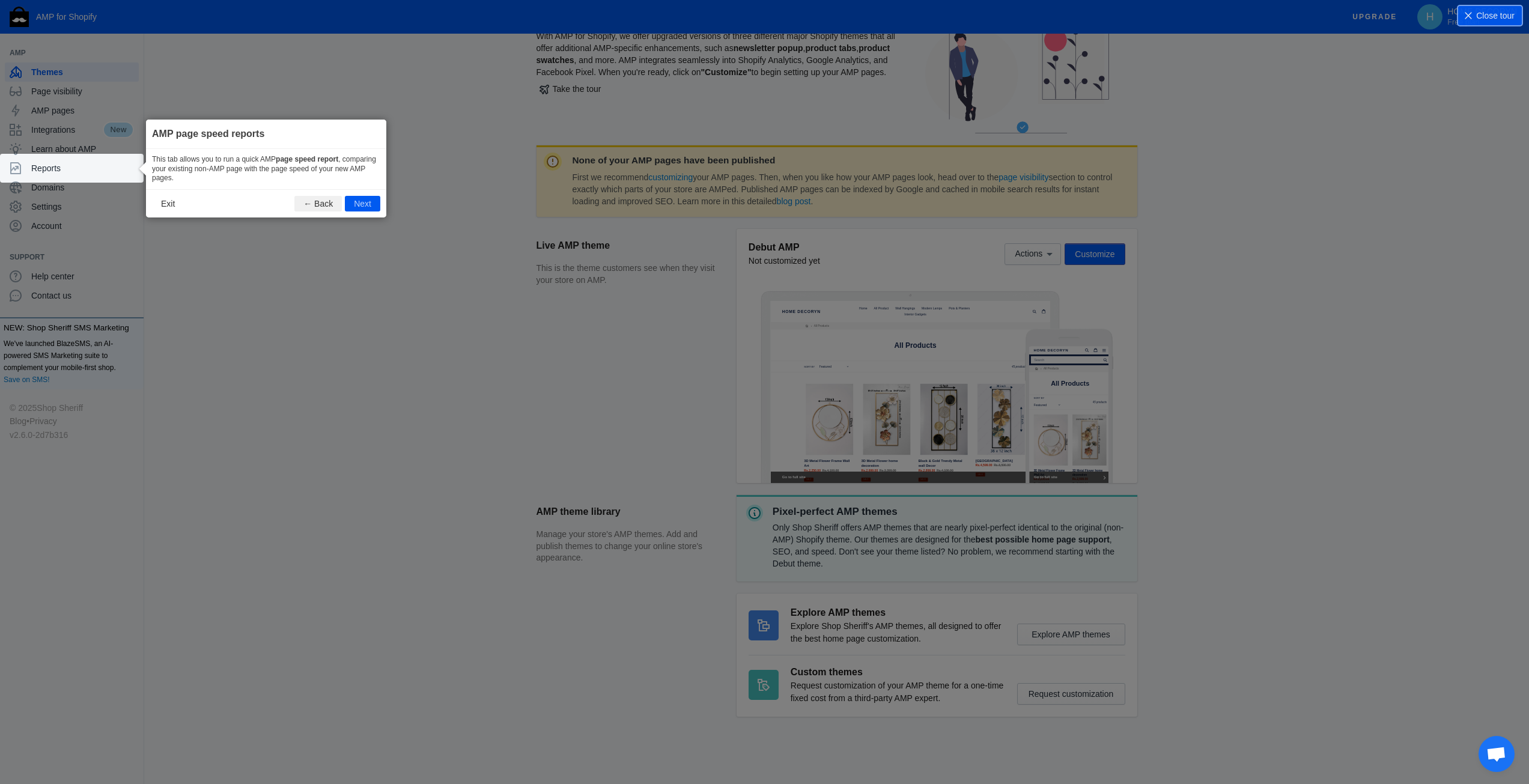
drag, startPoint x: 209, startPoint y: 159, endPoint x: 224, endPoint y: 158, distance: 15.0
click at [223, 158] on div "This tab allows you to run a quick AMP page speed report , comparing your exist…" at bounding box center [267, 169] width 241 height 40
click at [284, 164] on div "This tab allows you to run a quick AMP page speed report , comparing your exist…" at bounding box center [267, 169] width 241 height 40
drag, startPoint x: 329, startPoint y: 164, endPoint x: 379, endPoint y: 164, distance: 50.0
click at [369, 164] on div "This tab allows you to run a quick AMP page speed report , comparing your exist…" at bounding box center [267, 169] width 241 height 40
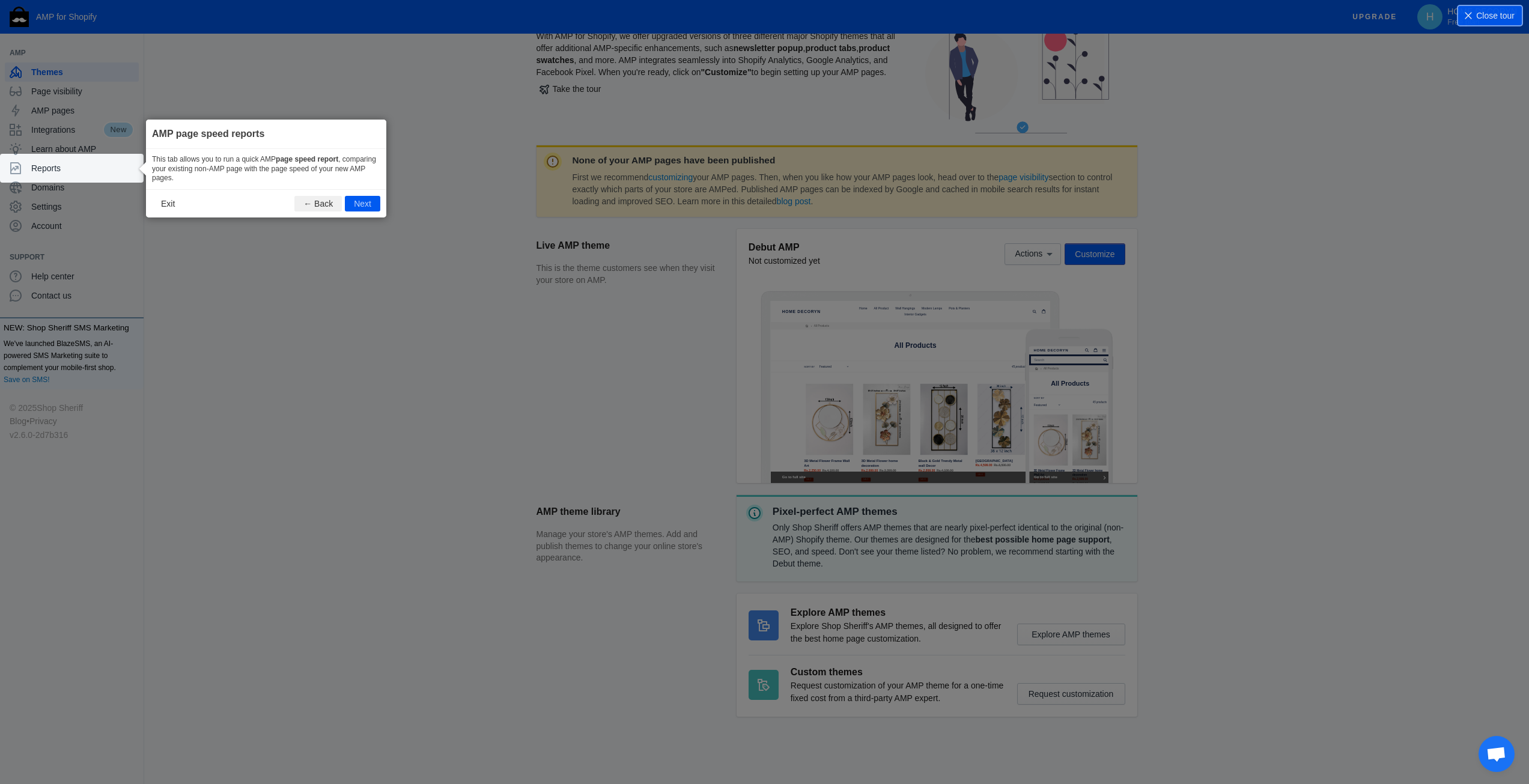
click at [189, 170] on div "This tab allows you to run a quick AMP page speed report , comparing your exist…" at bounding box center [267, 169] width 241 height 40
click at [366, 198] on button "Next" at bounding box center [362, 203] width 36 height 15
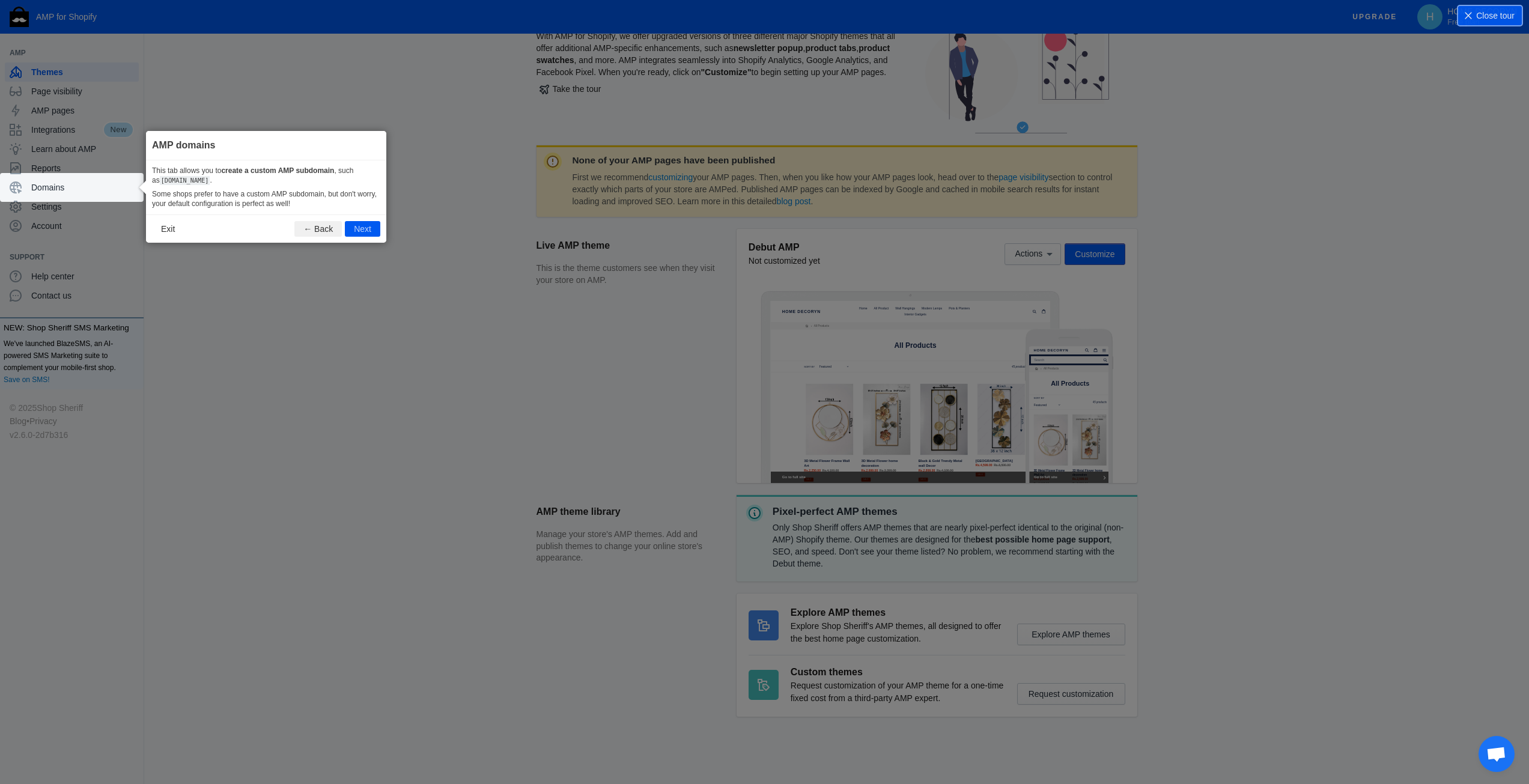
drag, startPoint x: 231, startPoint y: 170, endPoint x: 262, endPoint y: 170, distance: 31.0
click at [247, 170] on b "create a custom AMP subdomain" at bounding box center [277, 170] width 113 height 9
drag, startPoint x: 315, startPoint y: 170, endPoint x: 342, endPoint y: 172, distance: 27.1
click at [319, 170] on b "create a custom AMP subdomain" at bounding box center [277, 170] width 113 height 9
click at [381, 175] on div "This tab allows you to create a custom AMP subdomain , such as [DOMAIN_NAME] . …" at bounding box center [267, 188] width 241 height 54
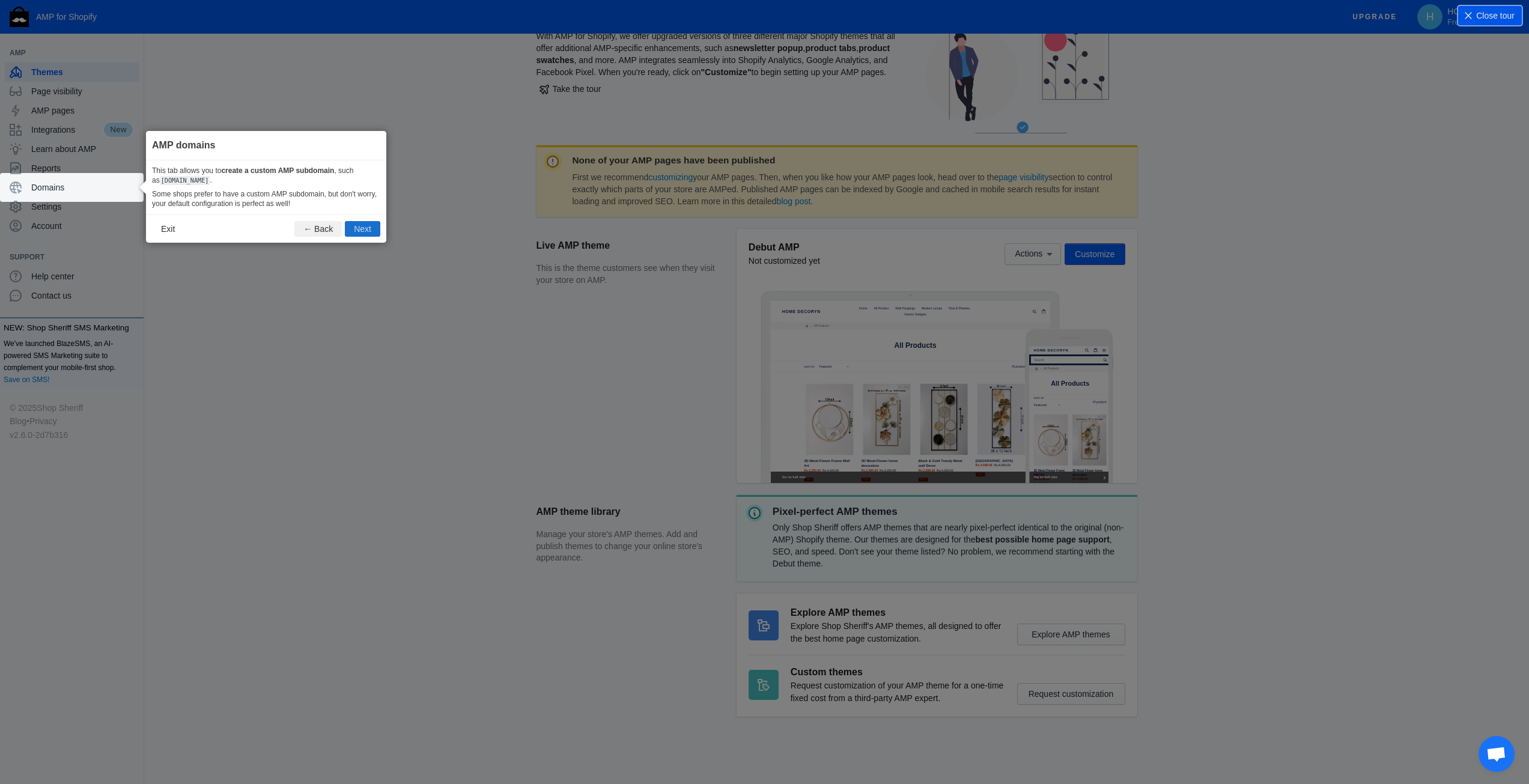
click at [379, 236] on button "Next" at bounding box center [362, 229] width 36 height 15
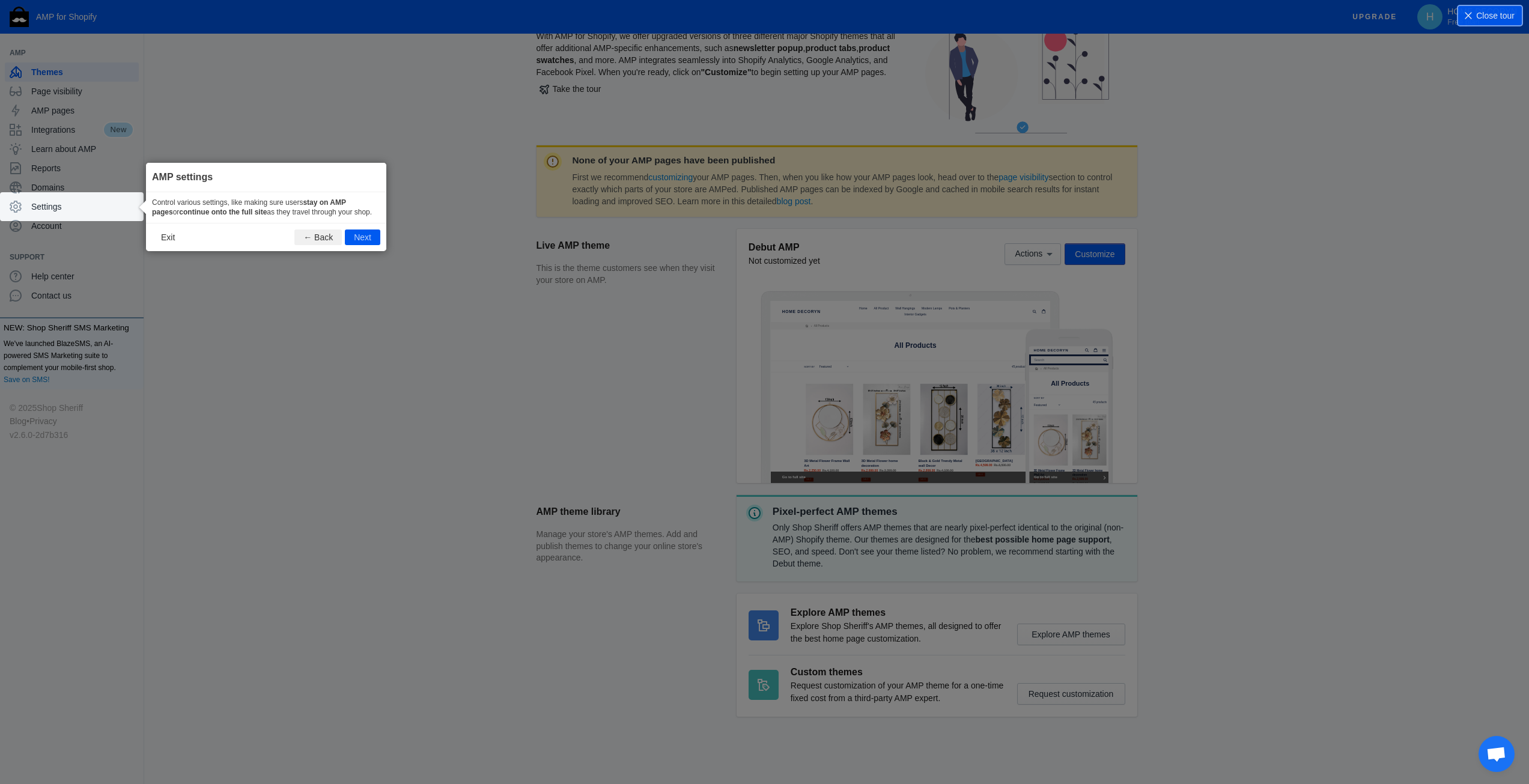
click at [234, 204] on div "Control various settings, like making sure users stay on AMP pages or continue …" at bounding box center [267, 208] width 241 height 31
click at [319, 205] on div "Control various settings, like making sure users stay on AMP pages or continue …" at bounding box center [267, 208] width 241 height 31
drag, startPoint x: 352, startPoint y: 208, endPoint x: 377, endPoint y: 211, distance: 25.2
click at [376, 210] on div "Control various settings, like making sure users stay on AMP pages or continue …" at bounding box center [267, 208] width 241 height 31
click at [319, 212] on div "Control various settings, like making sure users stay on AMP pages or continue …" at bounding box center [267, 208] width 241 height 31
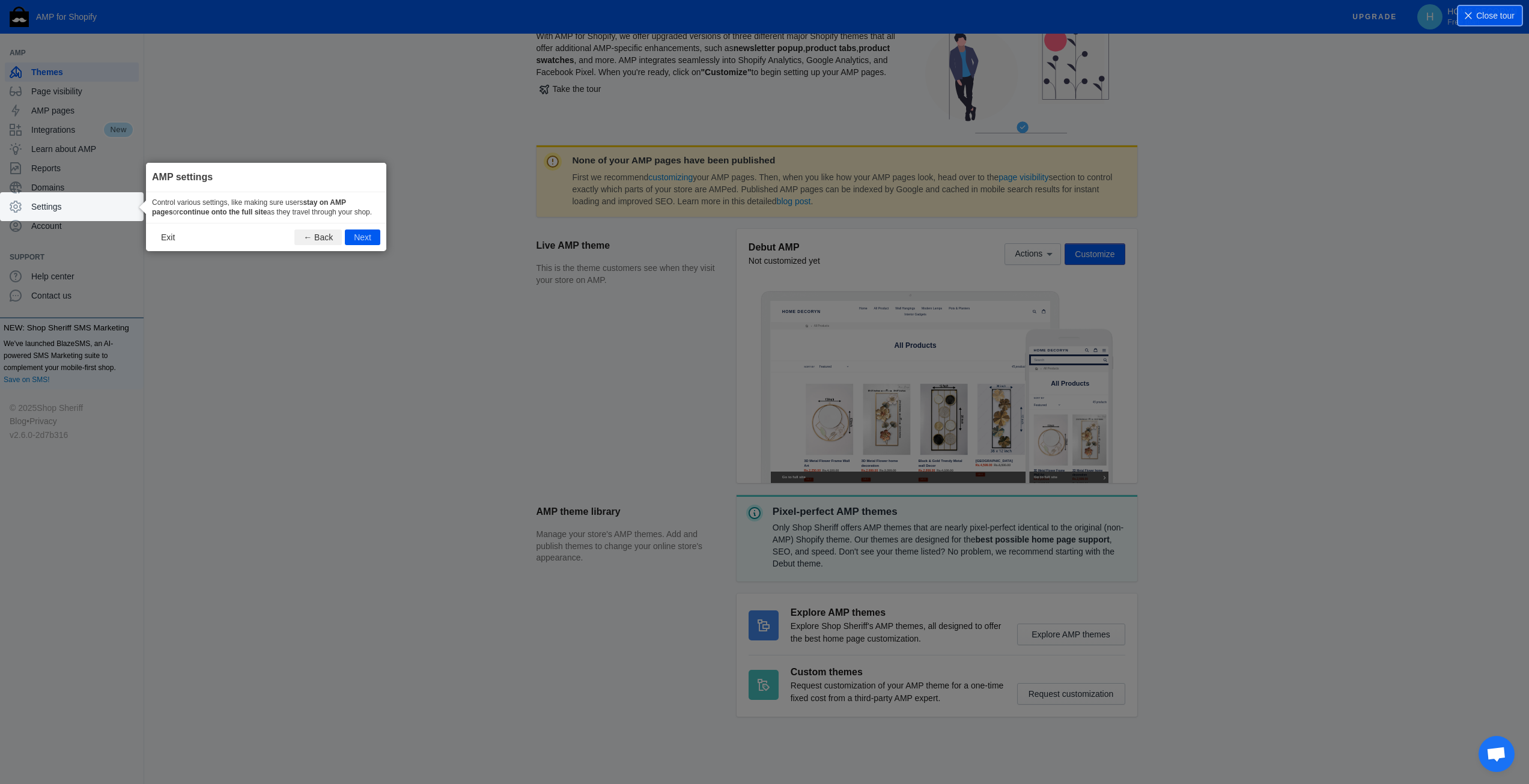
click at [371, 236] on button "Next" at bounding box center [362, 237] width 36 height 15
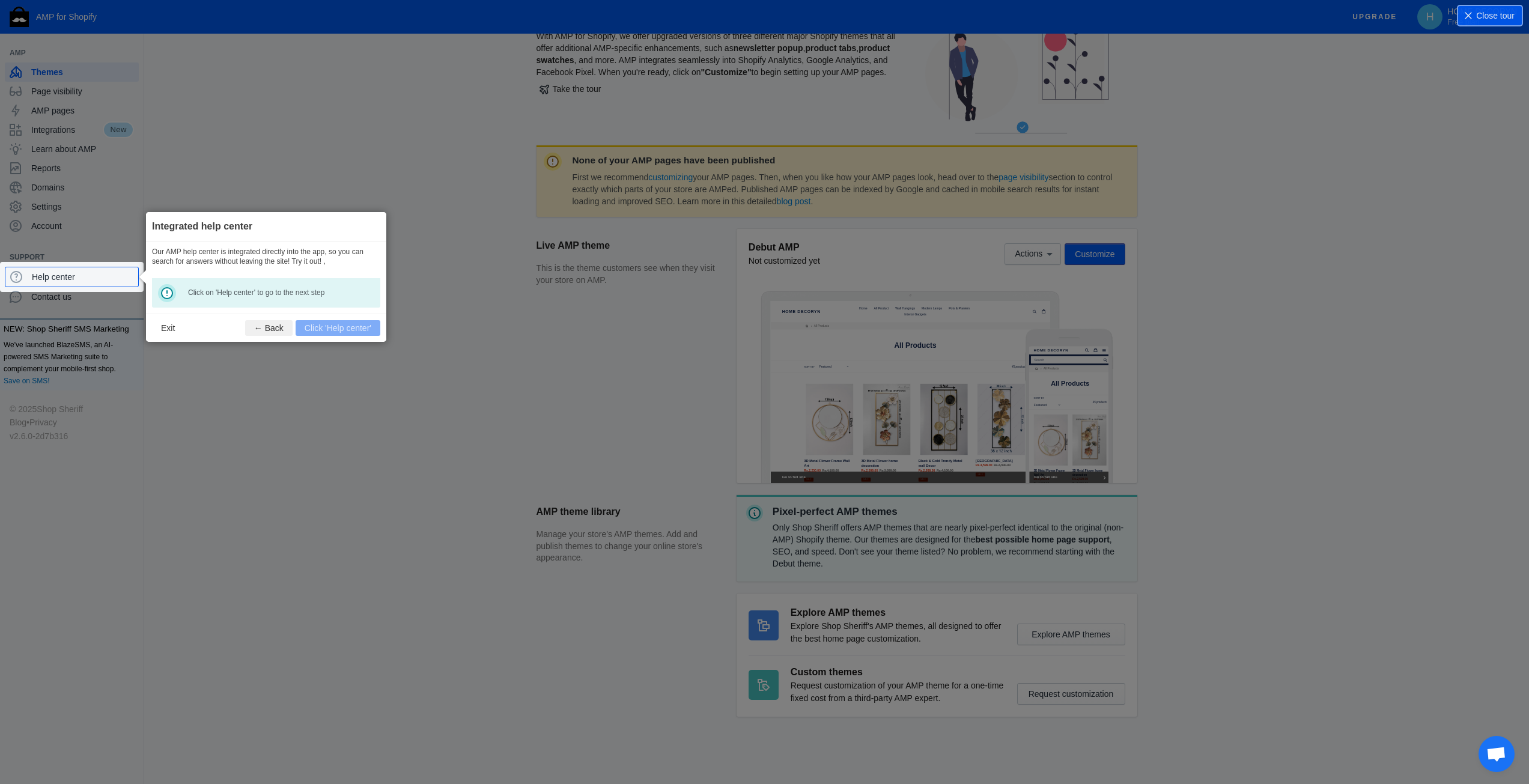
click at [343, 333] on footer "Exit ← Back Click 'Help center'" at bounding box center [267, 327] width 241 height 28
click at [108, 278] on span "Help center" at bounding box center [82, 277] width 101 height 12
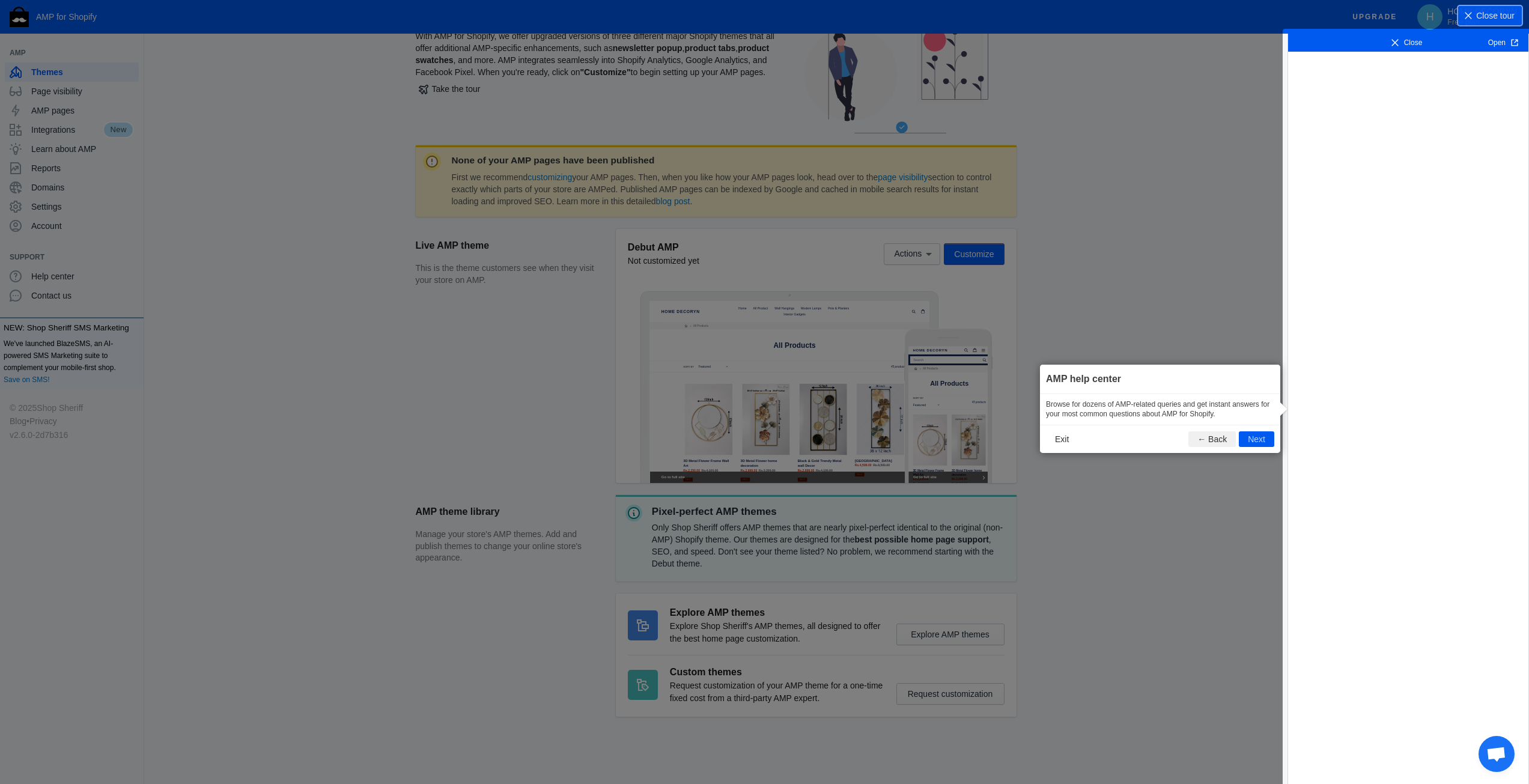
click at [1152, 410] on div "Browse for dozens of AMP-related queries and get instant answers for your most …" at bounding box center [1159, 409] width 241 height 31
drag, startPoint x: 1228, startPoint y: 410, endPoint x: 1220, endPoint y: 413, distance: 8.5
click at [1237, 410] on div "Browse for dozens of AMP-related queries and get instant answers for your most …" at bounding box center [1159, 409] width 241 height 31
click at [1116, 419] on div "Browse for dozens of AMP-related queries and get instant answers for your most …" at bounding box center [1159, 409] width 241 height 31
drag, startPoint x: 1212, startPoint y: 413, endPoint x: 1243, endPoint y: 422, distance: 32.3
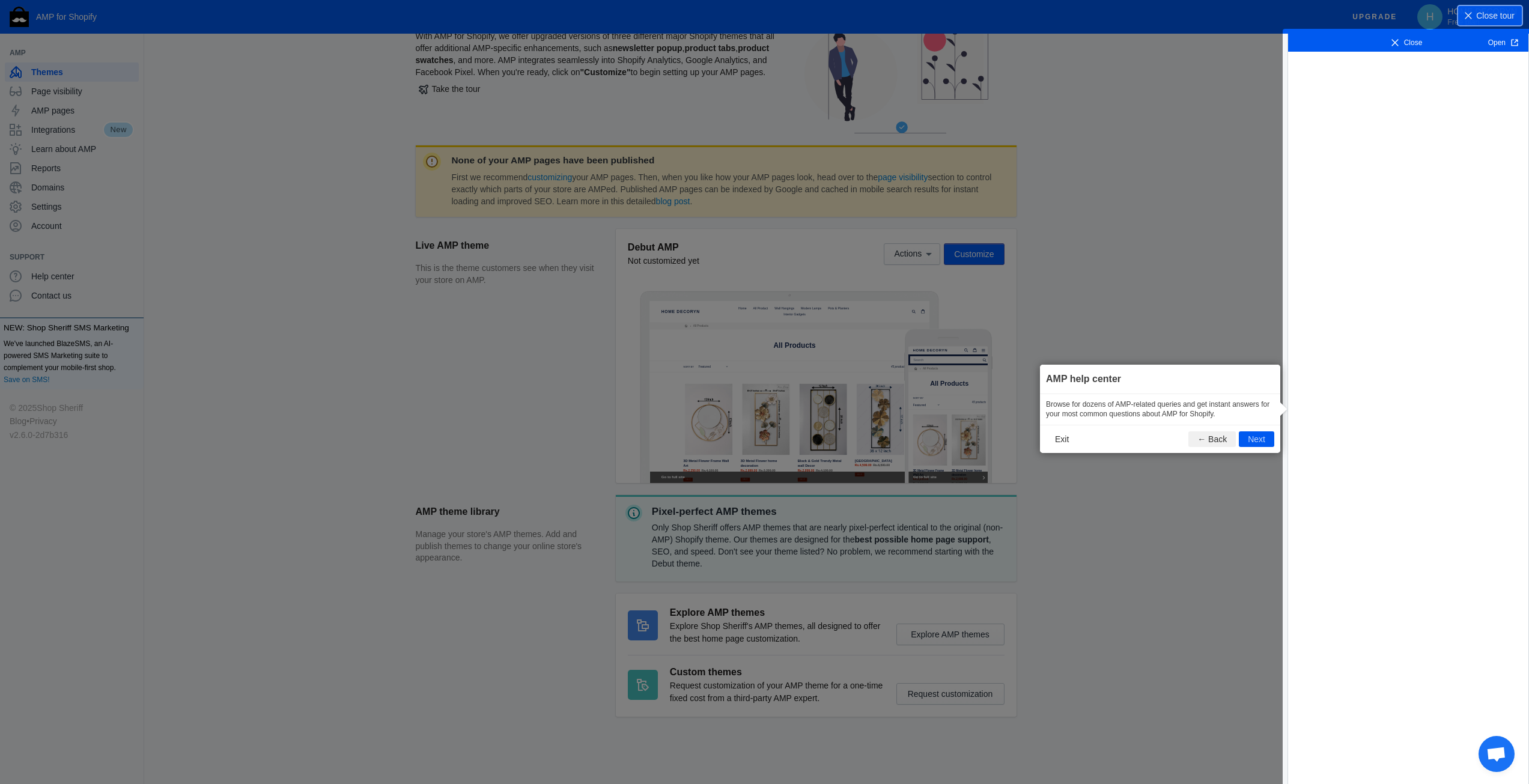
click at [1217, 413] on div "Browse for dozens of AMP-related queries and get instant answers for your most …" at bounding box center [1159, 409] width 241 height 31
click at [1269, 437] on button "Next" at bounding box center [1256, 439] width 36 height 15
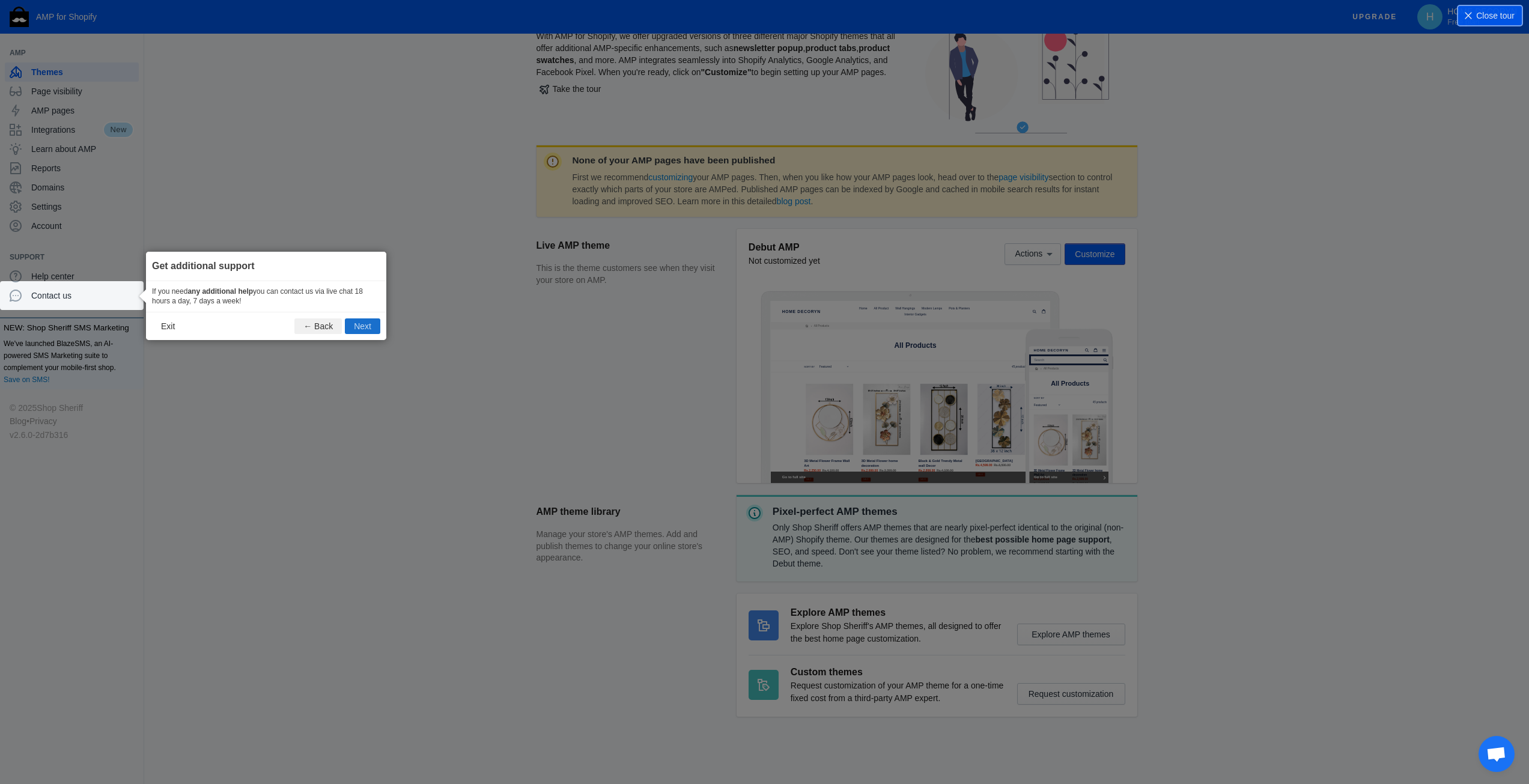
click at [361, 323] on button "Next" at bounding box center [362, 326] width 36 height 15
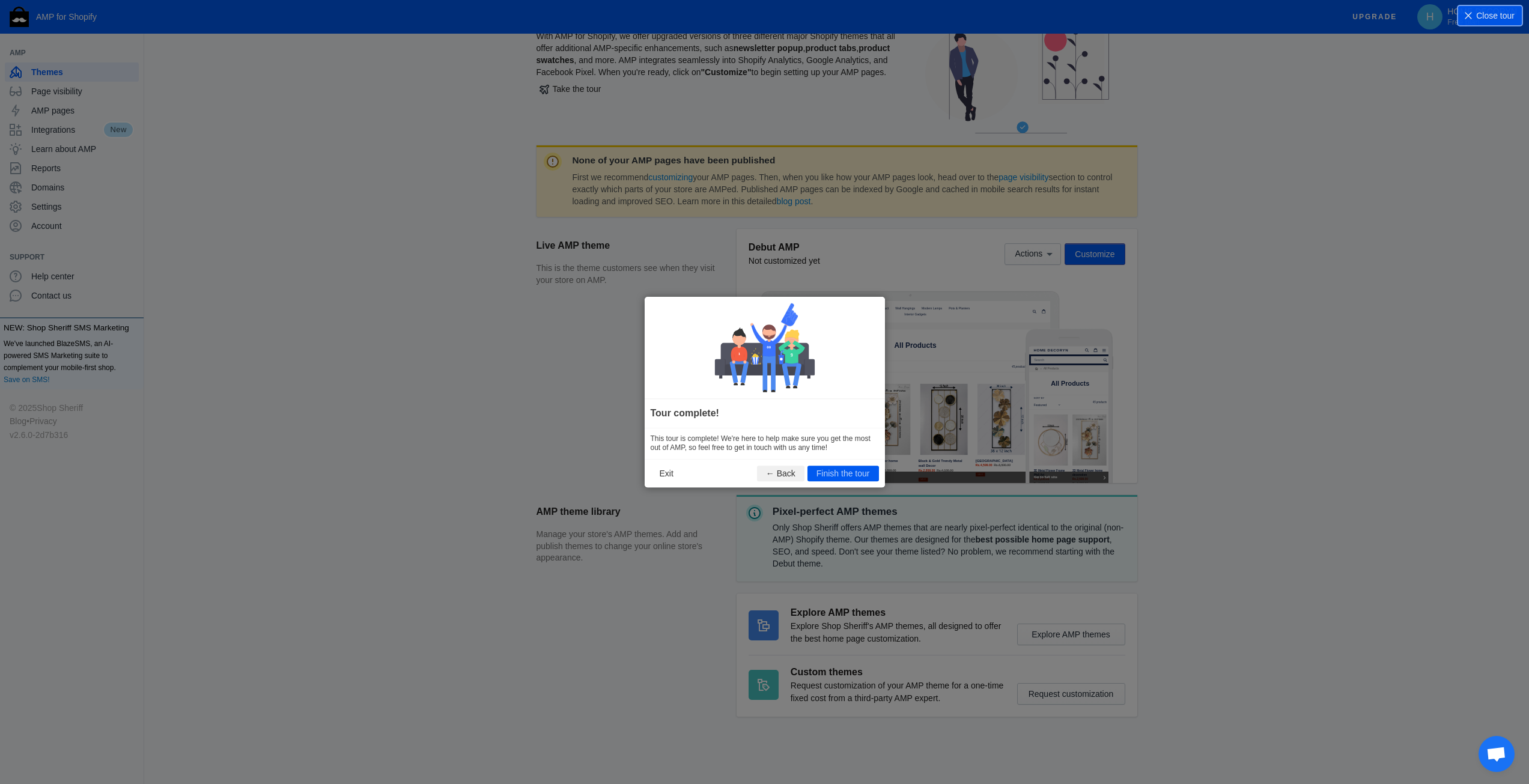
click at [858, 476] on button "Finish the tour" at bounding box center [843, 473] width 71 height 15
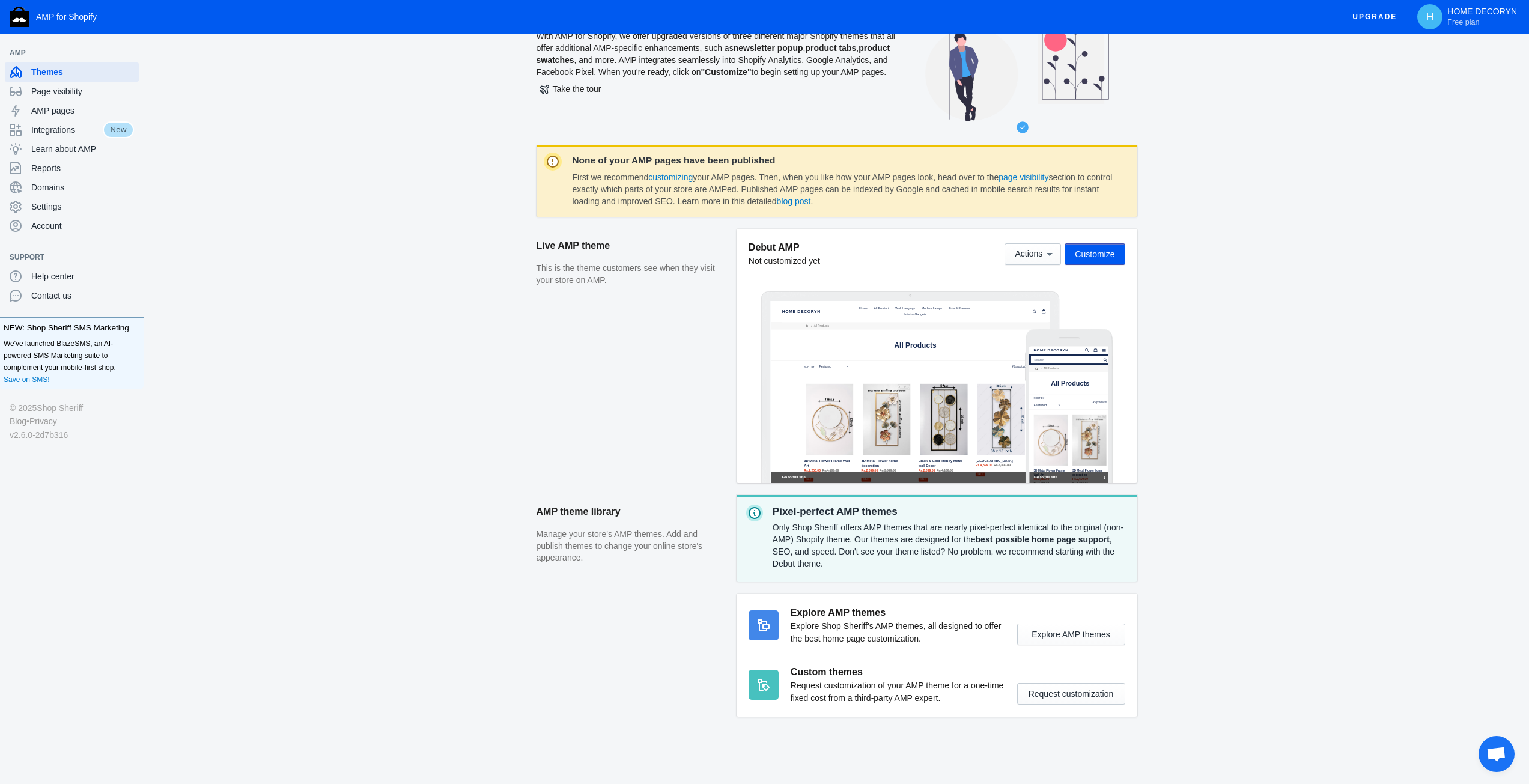
click at [1278, 338] on div "AMP Themes With AMP for Shopify, we offer upgraded versions of three different …" at bounding box center [836, 391] width 1385 height 785
